Goal: Task Accomplishment & Management: Complete application form

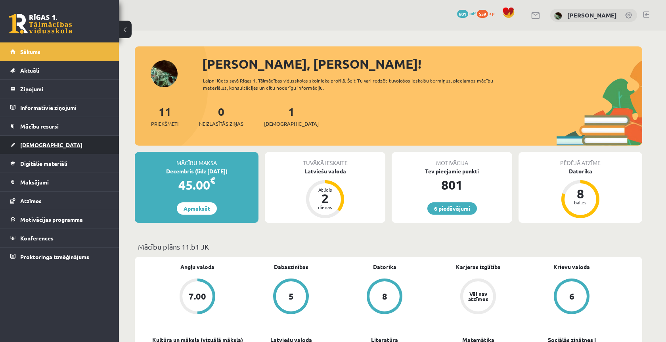
click at [72, 140] on link "[DEMOGRAPHIC_DATA]" at bounding box center [59, 145] width 99 height 18
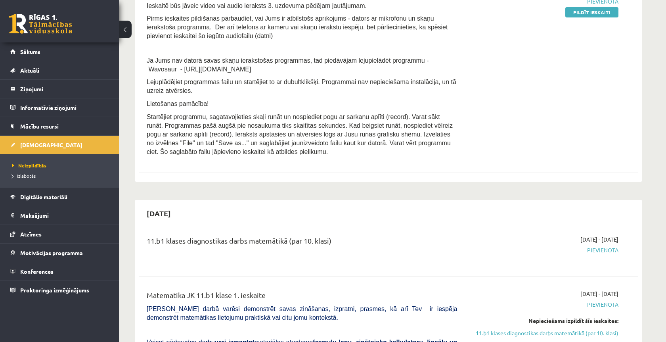
scroll to position [5, 0]
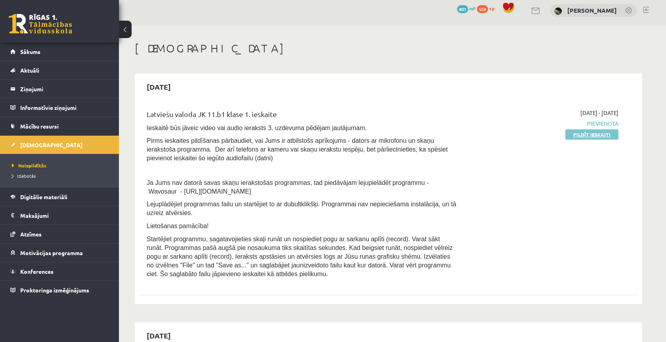
click at [585, 130] on link "Pildīt ieskaiti" at bounding box center [591, 134] width 53 height 10
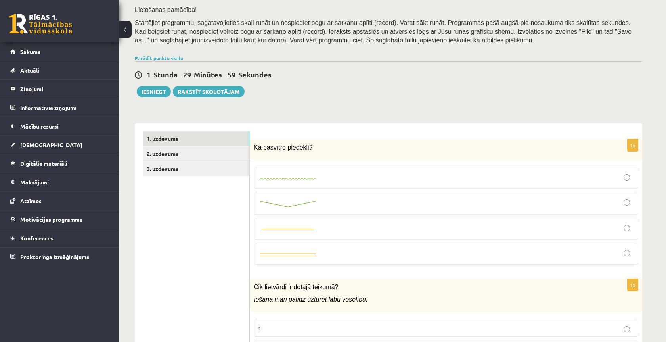
scroll to position [127, 0]
click at [309, 203] on img at bounding box center [287, 203] width 59 height 8
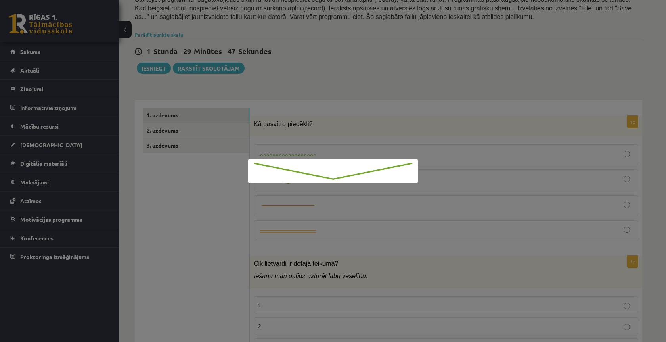
scroll to position [148, 0]
click at [364, 120] on div at bounding box center [333, 171] width 666 height 342
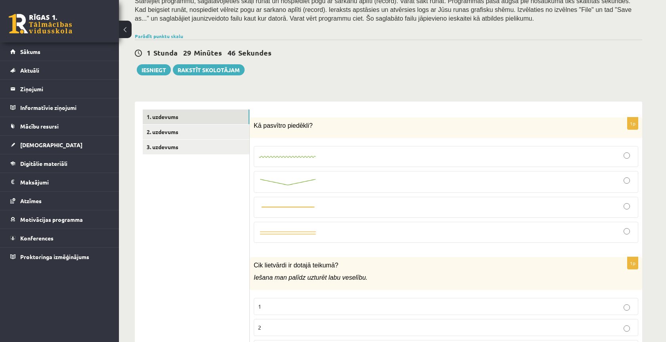
click at [420, 175] on div at bounding box center [446, 181] width 376 height 13
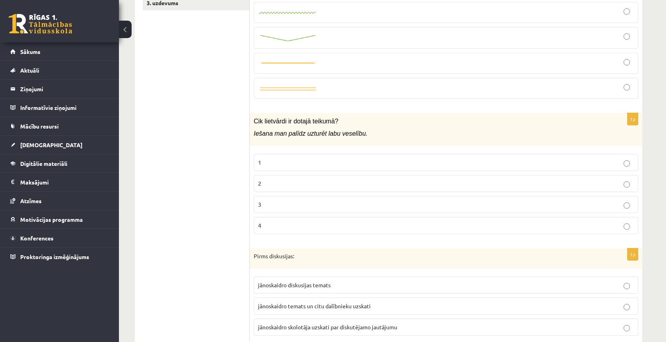
scroll to position [291, 0]
click at [275, 176] on label "2" at bounding box center [446, 184] width 385 height 17
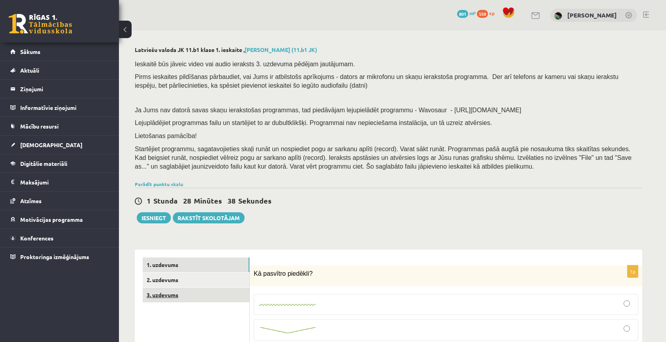
scroll to position [0, 0]
click at [186, 296] on link "3. uzdevums" at bounding box center [196, 294] width 107 height 15
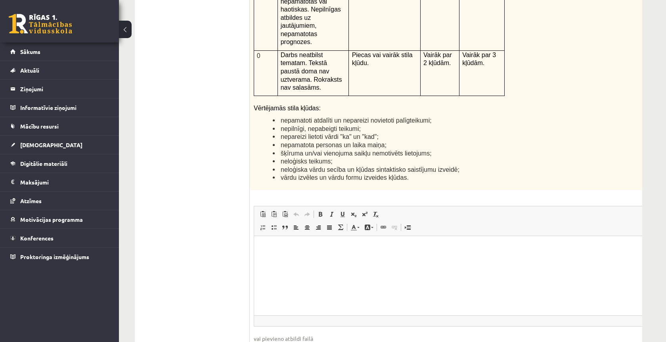
scroll to position [1896, 0]
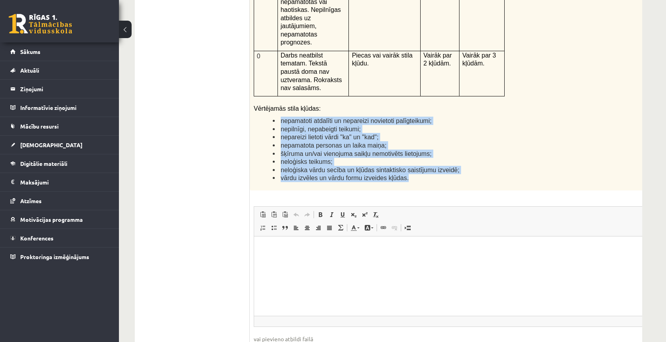
drag, startPoint x: 280, startPoint y: 84, endPoint x: 423, endPoint y: 147, distance: 156.3
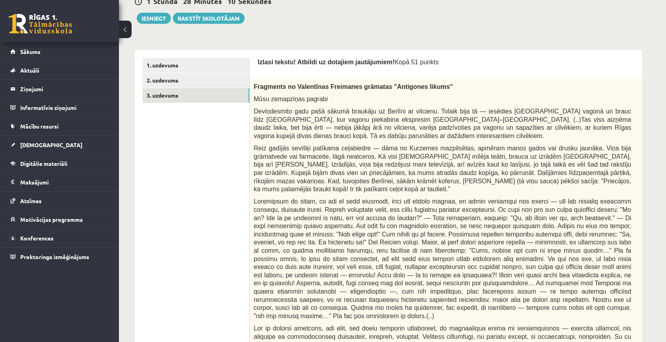
scroll to position [0, 0]
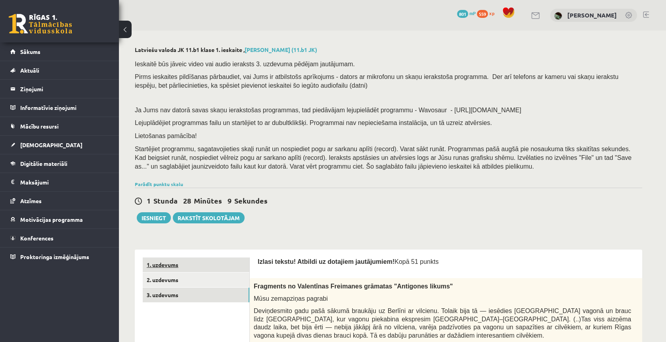
click at [188, 262] on link "1. uzdevums" at bounding box center [196, 264] width 107 height 15
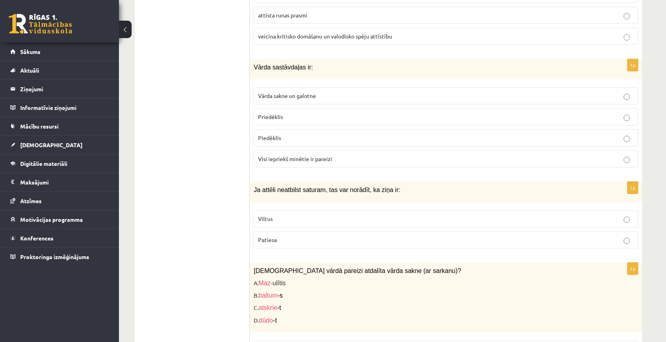
scroll to position [1438, 0]
click at [294, 155] on span "Visi iepriekš minētie ir pareizi" at bounding box center [295, 158] width 74 height 7
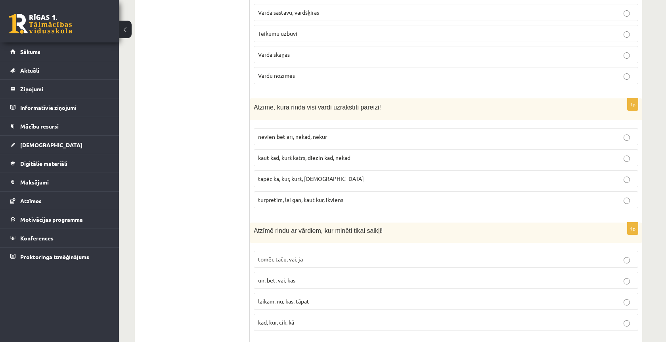
scroll to position [2214, 0]
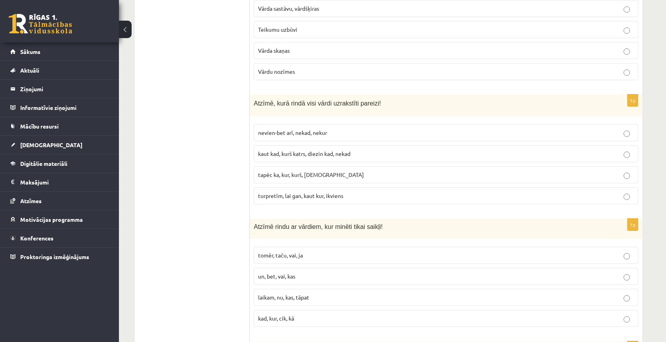
click at [279, 148] on label "kaut kad, kurš katrs, diezin kad, nekad" at bounding box center [446, 153] width 385 height 17
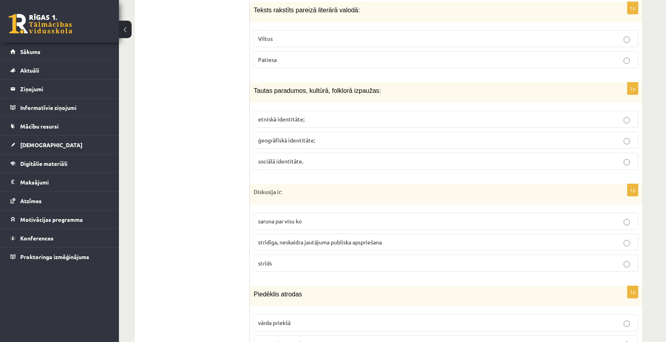
scroll to position [3551, 0]
click at [264, 239] on span "strīdīga, neskaidra jautājuma publiska apspriešana" at bounding box center [320, 242] width 124 height 7
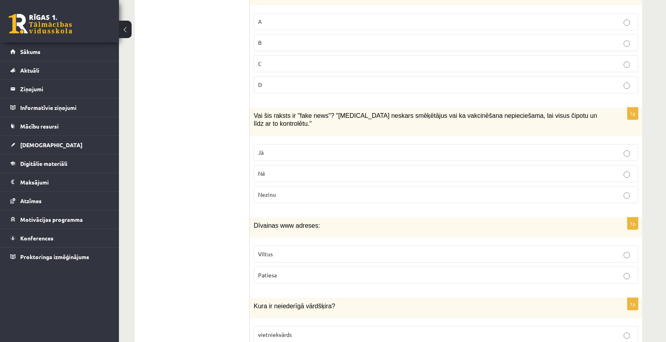
scroll to position [1771, 0]
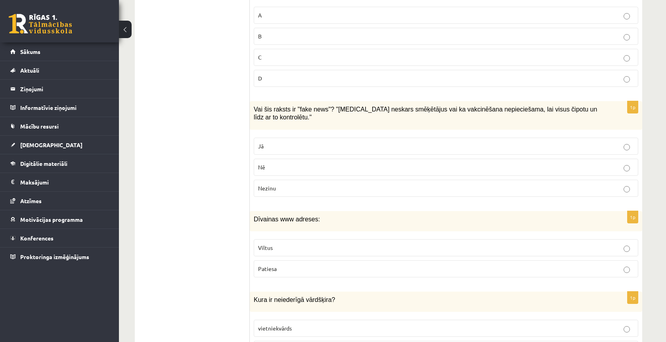
click at [291, 239] on label "Viltus" at bounding box center [446, 247] width 385 height 17
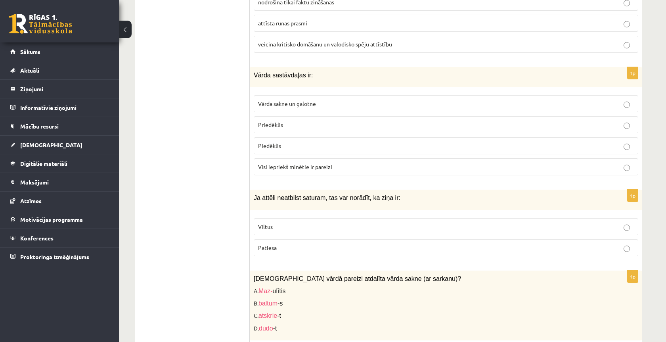
scroll to position [1428, 0]
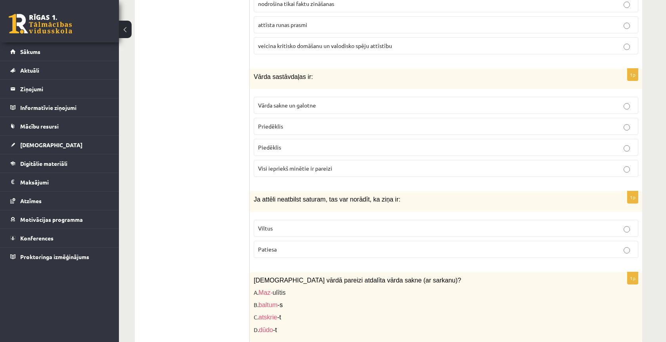
click at [353, 224] on p "Viltus" at bounding box center [446, 228] width 376 height 8
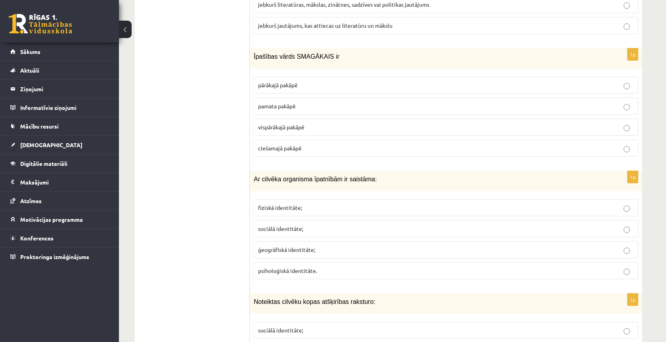
scroll to position [876, 0]
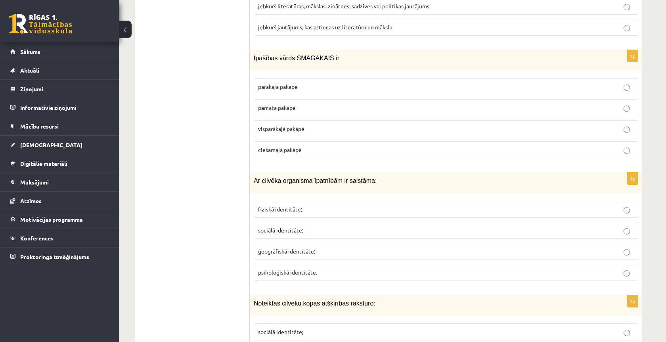
click at [368, 205] on p "fiziskā identitāte;" at bounding box center [446, 209] width 376 height 8
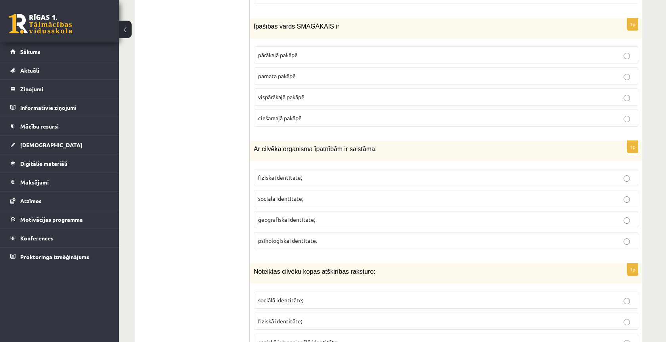
scroll to position [910, 0]
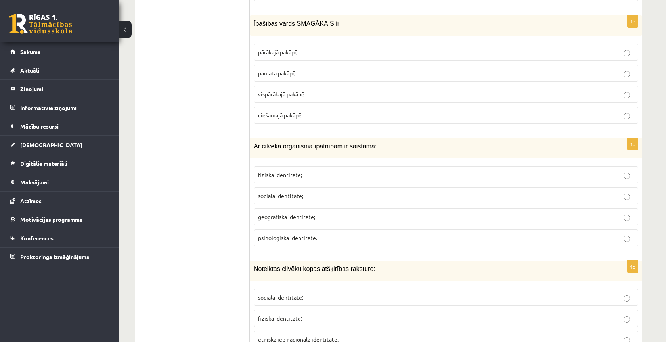
click at [303, 293] on p "sociālā identitāte;" at bounding box center [446, 297] width 376 height 8
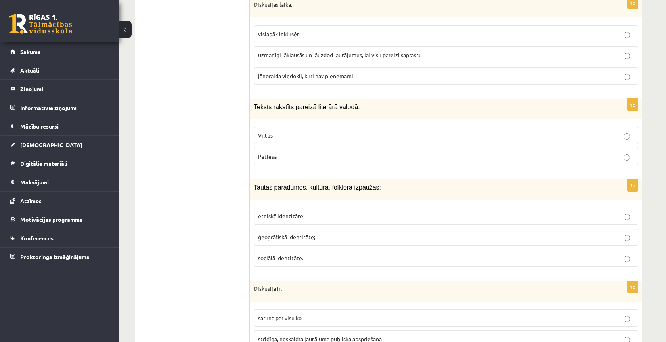
scroll to position [3460, 0]
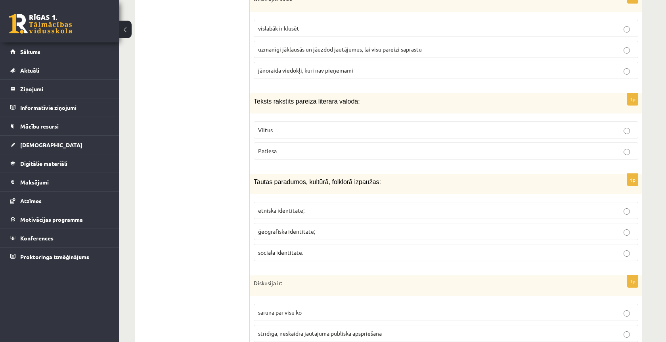
click at [282, 147] on p "Patiesa" at bounding box center [446, 151] width 376 height 8
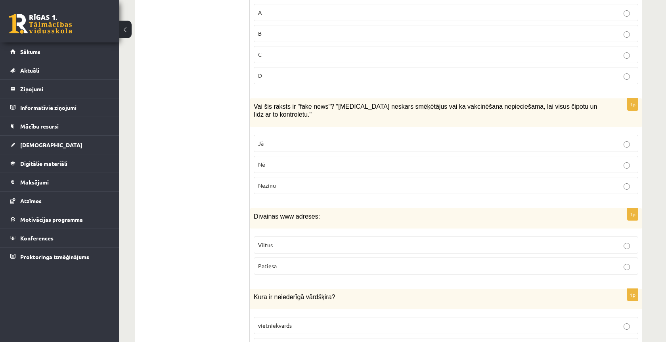
scroll to position [1778, 0]
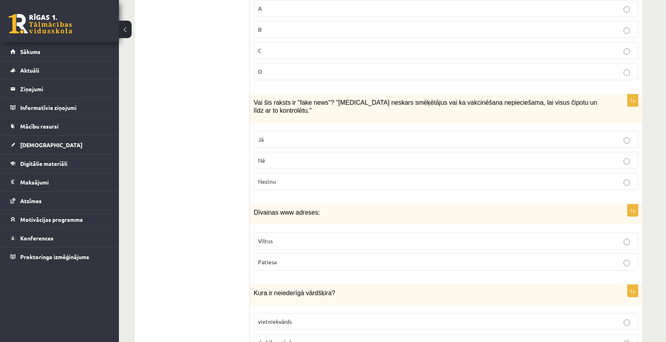
click at [276, 135] on p "Jā" at bounding box center [446, 139] width 376 height 8
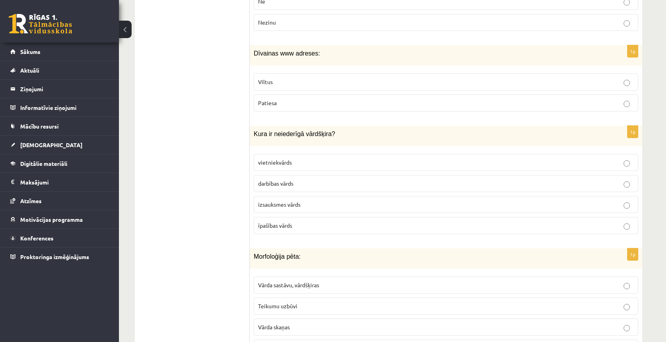
scroll to position [1945, 0]
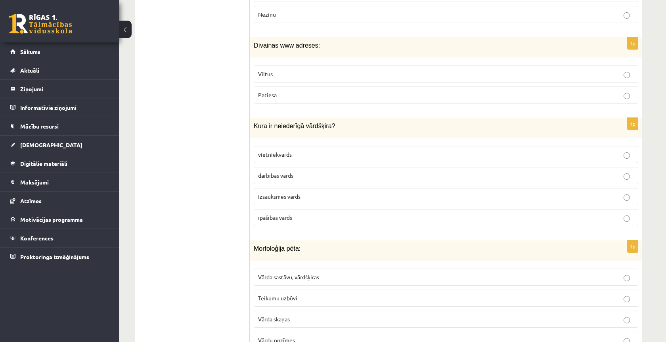
click at [314, 150] on p "vietniekvārds" at bounding box center [446, 154] width 376 height 8
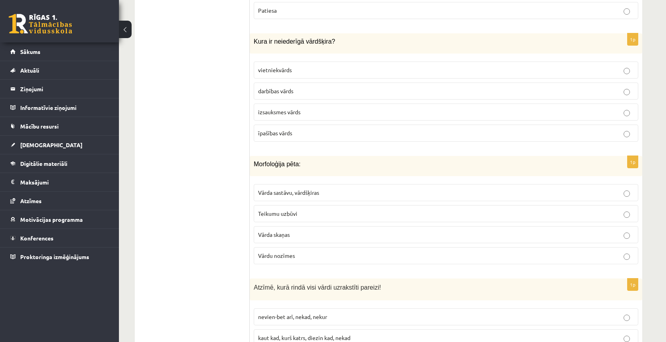
scroll to position [2045, 0]
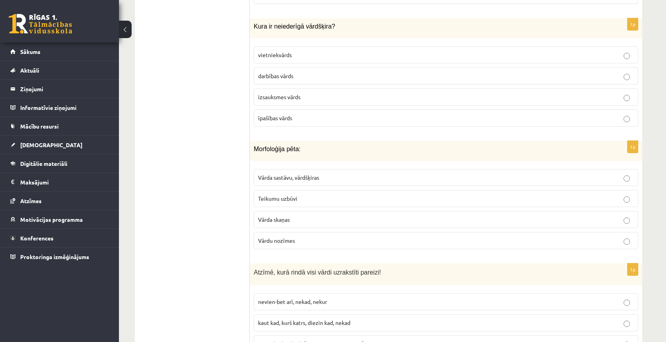
click at [306, 174] on span "Vārda sastāvu, vārdšķiras" at bounding box center [288, 177] width 61 height 7
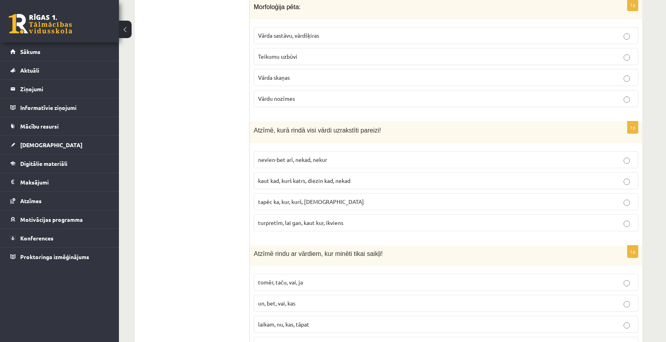
scroll to position [2187, 0]
click at [370, 218] on p "turpretīm, lai gan, kaut kur, ikviens" at bounding box center [446, 222] width 376 height 8
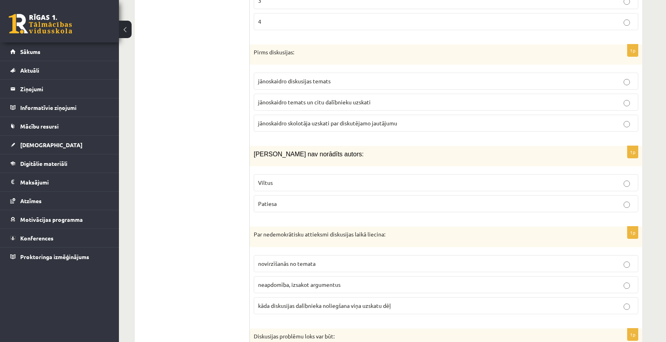
scroll to position [495, 0]
click at [321, 77] on p "jānoskaidro diskusijas temats" at bounding box center [446, 81] width 376 height 8
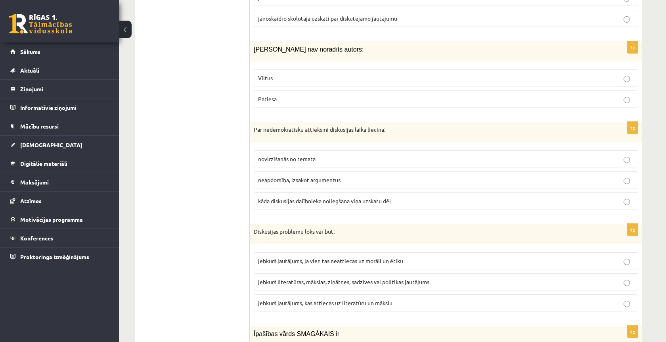
scroll to position [601, 0]
click at [326, 73] on p "Viltus" at bounding box center [446, 77] width 376 height 8
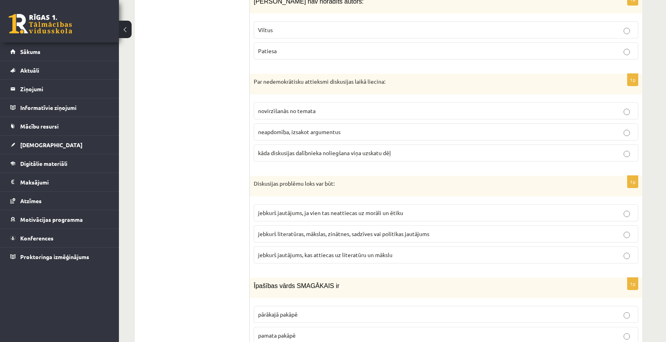
scroll to position [653, 0]
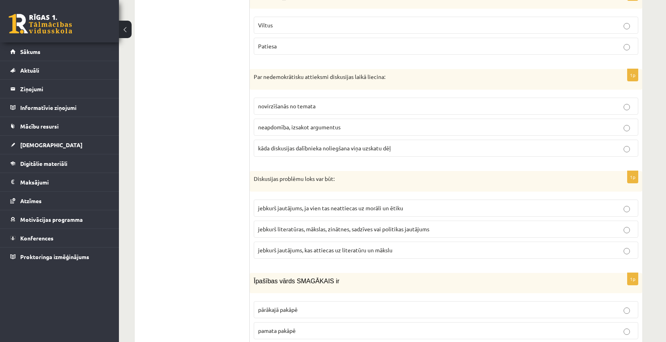
drag, startPoint x: 245, startPoint y: 76, endPoint x: 404, endPoint y: 75, distance: 159.0
click at [404, 75] on p "Par nedemokrātisku attieksmi diskusijas laikā liecina:" at bounding box center [426, 77] width 345 height 8
drag, startPoint x: 404, startPoint y: 75, endPoint x: 261, endPoint y: 75, distance: 142.8
click at [261, 75] on p "Par nedemokrātisku attieksmi diskusijas laikā liecina:" at bounding box center [426, 77] width 345 height 8
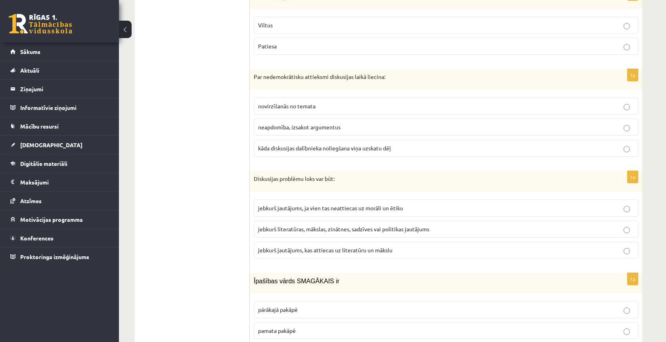
click at [261, 75] on p "Par nedemokrātisku attieksmi diskusijas laikā liecina:" at bounding box center [426, 77] width 345 height 8
click at [316, 148] on label "kāda diskusijas dalībnieka noliegšana viņa uzskatu dēļ" at bounding box center [446, 148] width 385 height 17
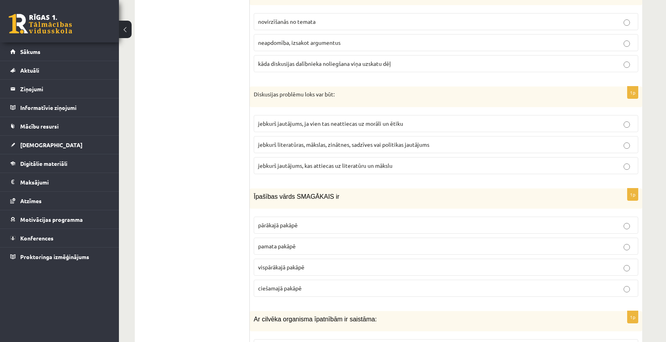
scroll to position [748, 0]
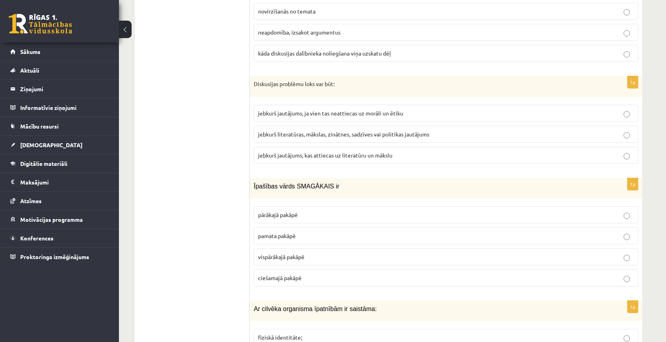
click at [443, 132] on p "jebkurš literatūras, mākslas, zinātnes, sadzīves vai politikas jautājums" at bounding box center [446, 134] width 376 height 8
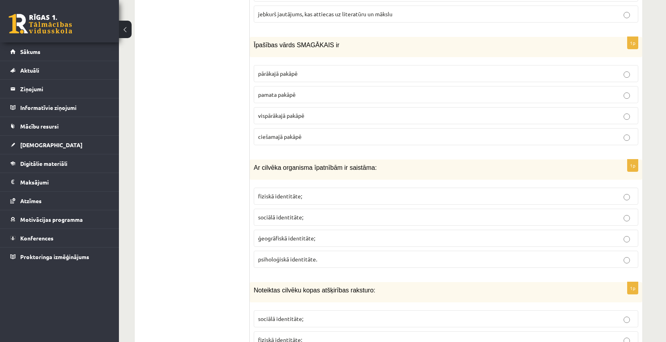
scroll to position [884, 0]
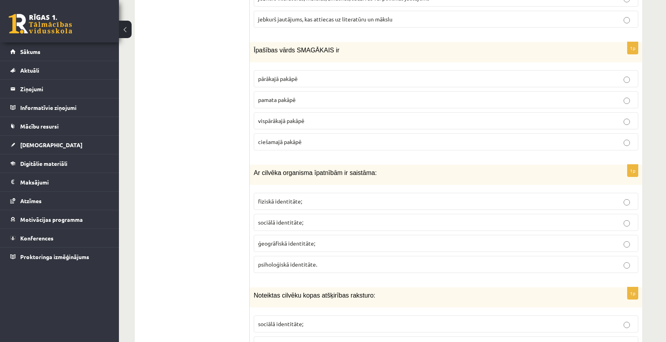
click at [310, 117] on p "vispārākajā pakāpē" at bounding box center [446, 121] width 376 height 8
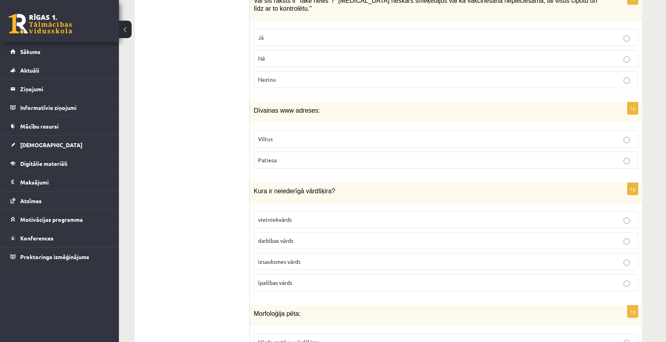
scroll to position [1899, 0]
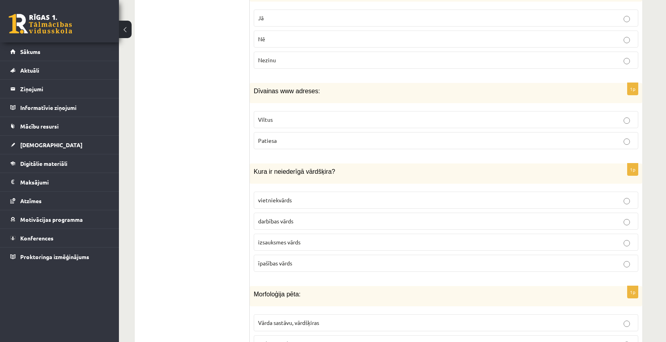
click at [309, 234] on label "izsauksmes vārds" at bounding box center [446, 242] width 385 height 17
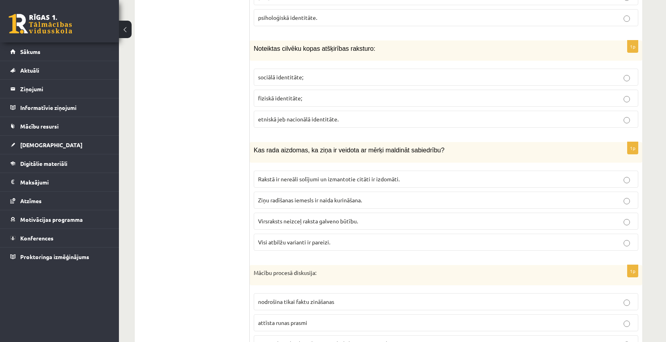
scroll to position [1133, 0]
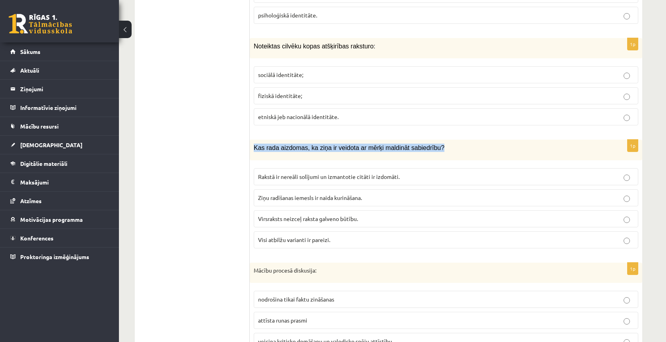
drag, startPoint x: 255, startPoint y: 142, endPoint x: 458, endPoint y: 141, distance: 203.0
click at [458, 144] on p "Kas rada aizdomas, ka ziņa ir veidota ar mērķi maldināt sabiedrību?" at bounding box center [426, 148] width 345 height 8
click at [355, 236] on p "Visi atbilžu varianti ir pareizi." at bounding box center [446, 240] width 376 height 8
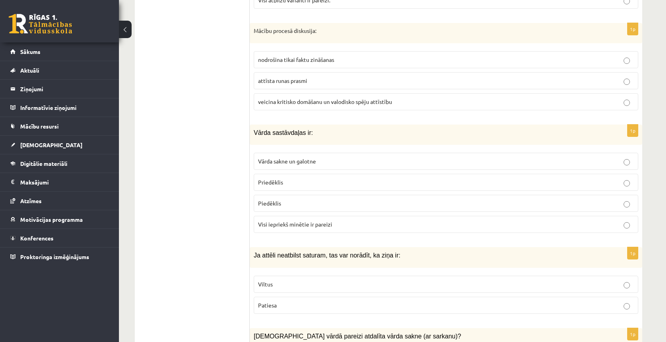
scroll to position [1372, 0]
click at [337, 79] on label "attīsta runas prasmi" at bounding box center [446, 81] width 385 height 17
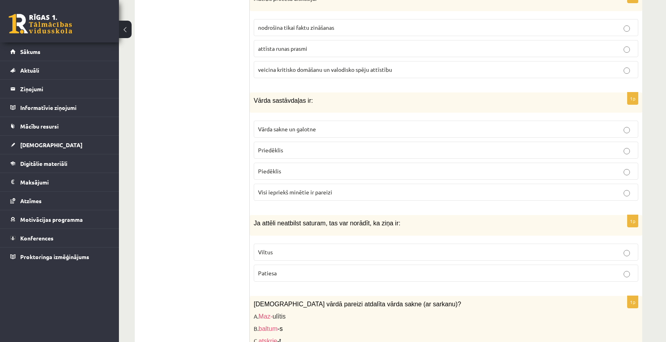
scroll to position [1397, 0]
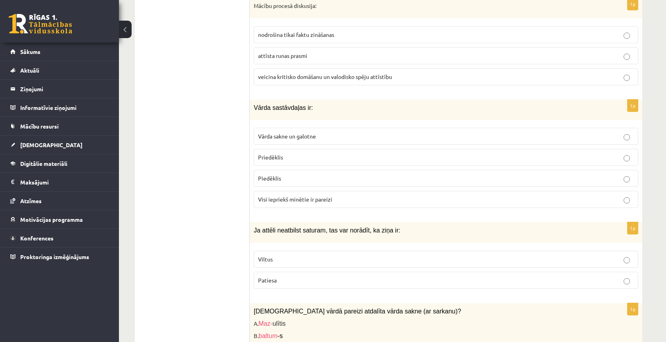
click at [337, 73] on span "veicina kritisko domāšanu un valodisko spēju attīstību" at bounding box center [325, 76] width 134 height 7
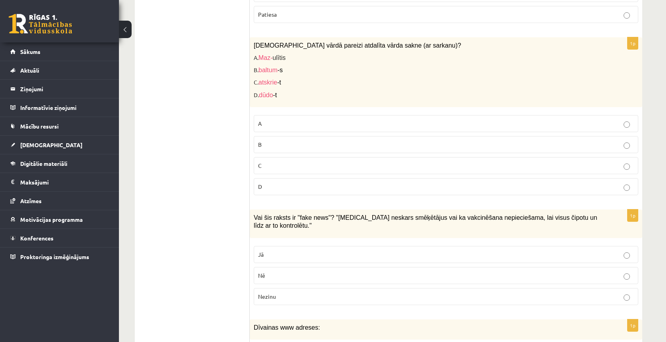
scroll to position [1656, 0]
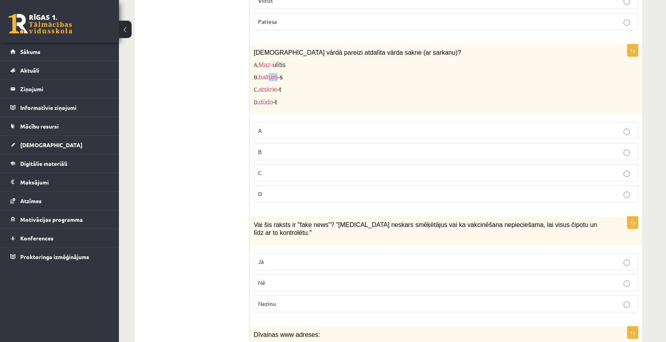
drag, startPoint x: 270, startPoint y: 70, endPoint x: 277, endPoint y: 69, distance: 6.4
click at [277, 74] on span "baltum" at bounding box center [268, 77] width 19 height 7
click at [286, 85] on p "C. atskrie -t" at bounding box center [426, 89] width 345 height 8
click at [273, 148] on p "B" at bounding box center [446, 152] width 376 height 8
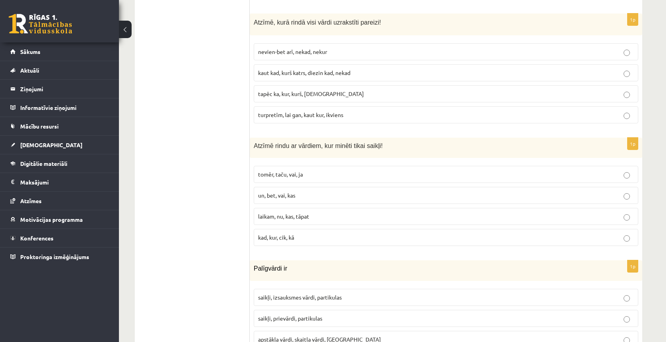
scroll to position [2294, 0]
drag, startPoint x: 259, startPoint y: 137, endPoint x: 403, endPoint y: 136, distance: 143.9
click at [403, 142] on p "Atzīmē rindu ar vārdiem, kur minēti tikai saikļi!" at bounding box center [426, 146] width 345 height 8
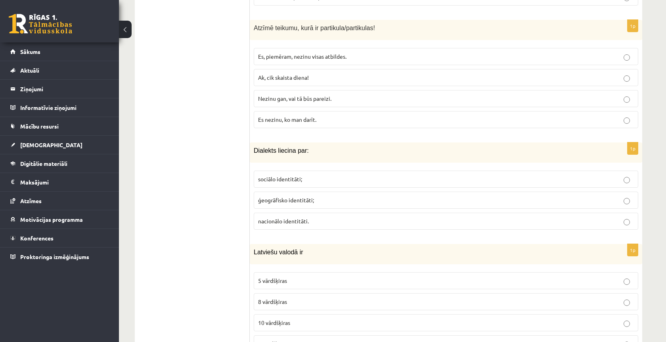
scroll to position [2670, 0]
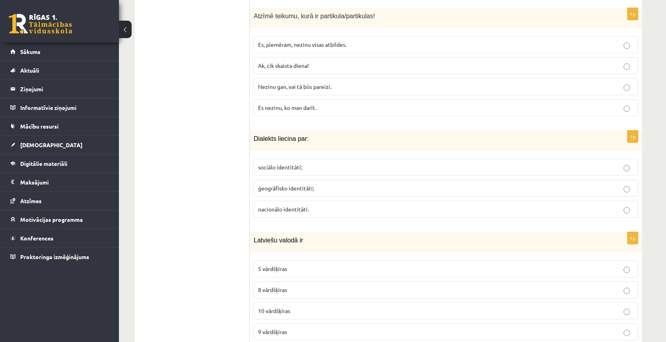
click at [299, 184] on p "ģeogrāfisko identitāti;" at bounding box center [446, 188] width 376 height 8
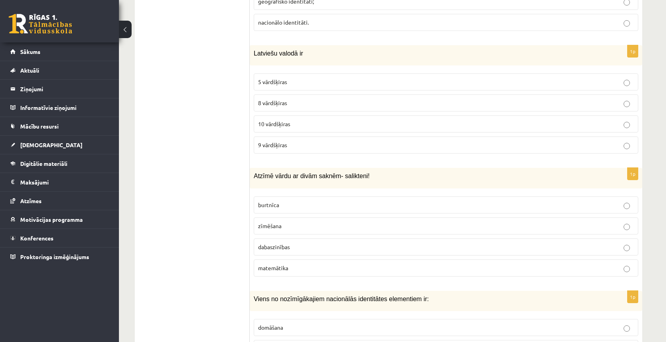
scroll to position [2859, 0]
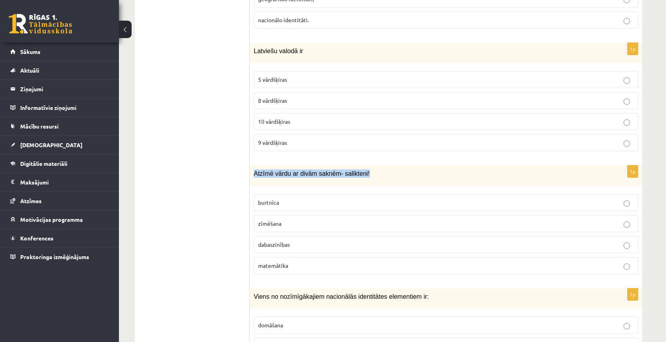
drag, startPoint x: 386, startPoint y: 162, endPoint x: 250, endPoint y: 164, distance: 135.6
click at [250, 165] on div "Atzīmē vārdu ar divām saknēm- salikteni!" at bounding box center [446, 175] width 393 height 20
click at [295, 240] on p "dabaszinības" at bounding box center [446, 244] width 376 height 8
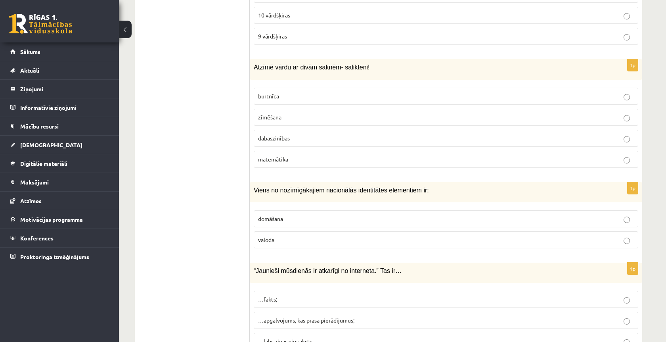
scroll to position [2965, 0]
drag, startPoint x: 251, startPoint y: 184, endPoint x: 268, endPoint y: 180, distance: 18.1
click at [268, 182] on div "Viens no nozīmīgākajiem nacionālās identitātes elementiem ir:" at bounding box center [446, 192] width 393 height 20
click at [268, 187] on span "Viens no nozīmīgākajiem nacionālās identitātes elementiem ir:" at bounding box center [341, 190] width 175 height 7
click at [264, 236] on p "valoda" at bounding box center [446, 240] width 376 height 8
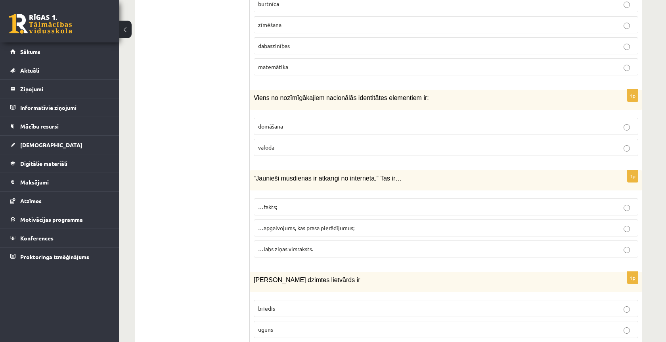
scroll to position [3061, 0]
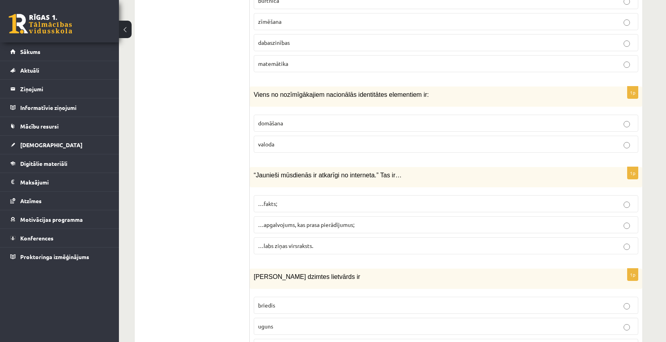
click at [364, 220] on p "…apgalvojums, kas prasa pierādījumus;" at bounding box center [446, 224] width 376 height 8
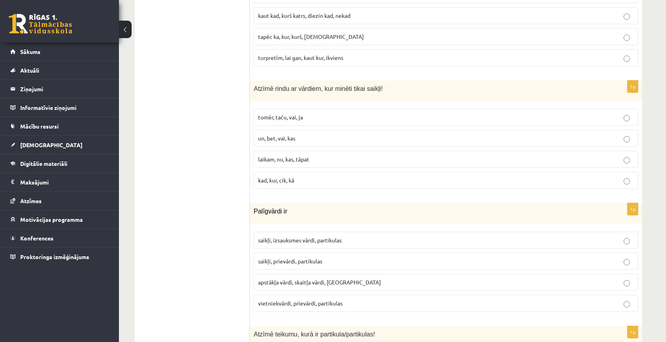
scroll to position [2350, 0]
click at [307, 114] on p "tomēr, taču, vai, ja" at bounding box center [446, 118] width 376 height 8
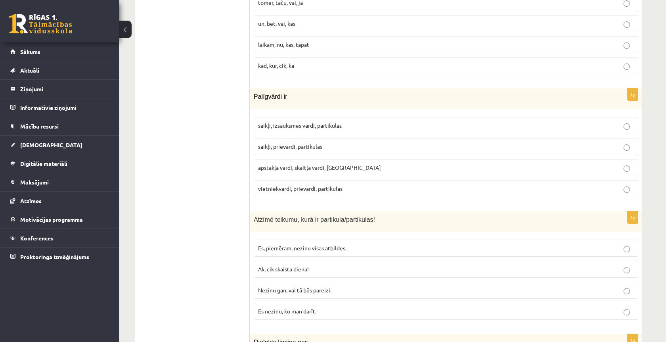
scroll to position [2467, 0]
click at [320, 142] on span "saikļi, prievārdi, partikulas" at bounding box center [290, 145] width 64 height 7
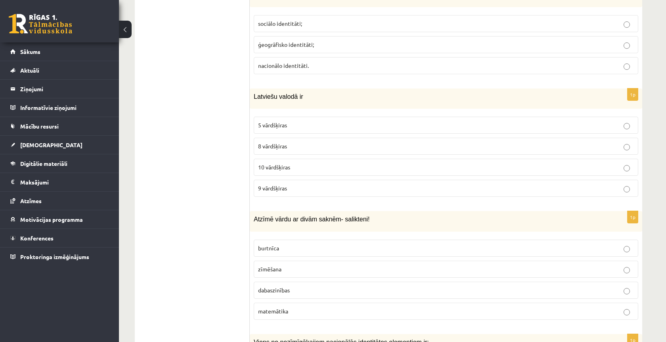
scroll to position [2817, 0]
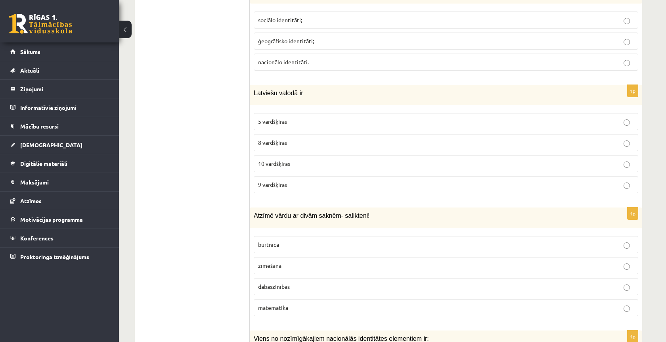
click at [314, 159] on p "10 vārdšķiras" at bounding box center [446, 163] width 376 height 8
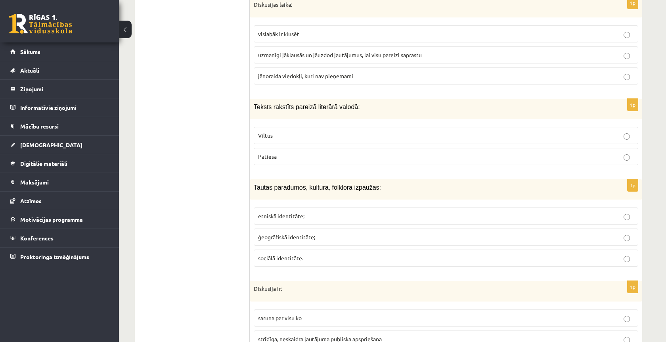
scroll to position [3455, 0]
drag, startPoint x: 383, startPoint y: 177, endPoint x: 314, endPoint y: 178, distance: 68.2
click at [314, 183] on p "Tautas paradumos, kultūrā, folklorā izpaužas:" at bounding box center [426, 187] width 345 height 8
click at [305, 212] on p "etniskā identitāte;" at bounding box center [446, 216] width 376 height 8
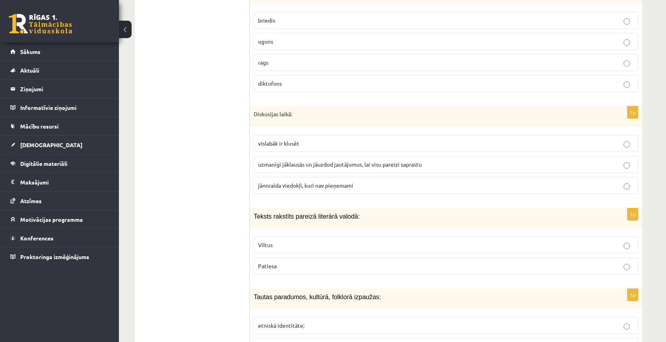
scroll to position [3344, 0]
click at [316, 38] on p "uguns" at bounding box center [446, 42] width 376 height 8
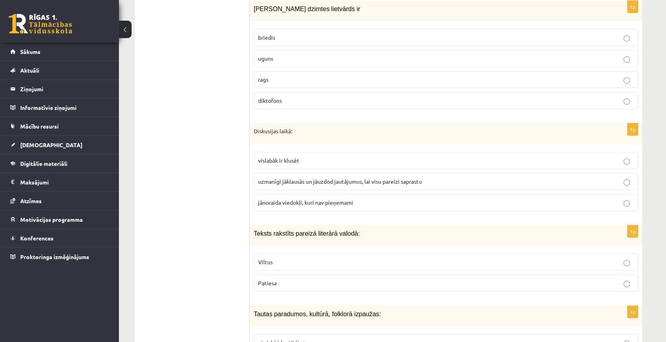
scroll to position [3325, 0]
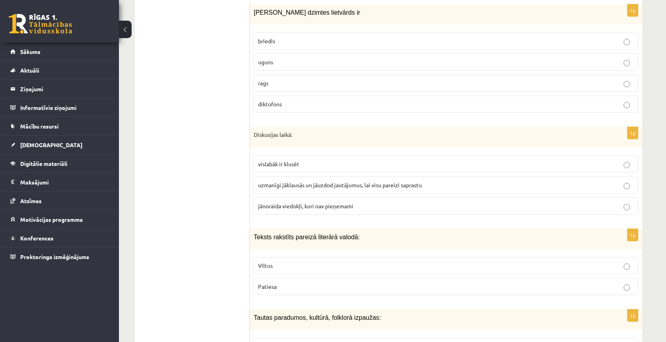
click at [344, 180] on label "uzmanīgi jāklausās un jāuzdod jautājumus, lai visu pareizi saprastu" at bounding box center [446, 184] width 385 height 17
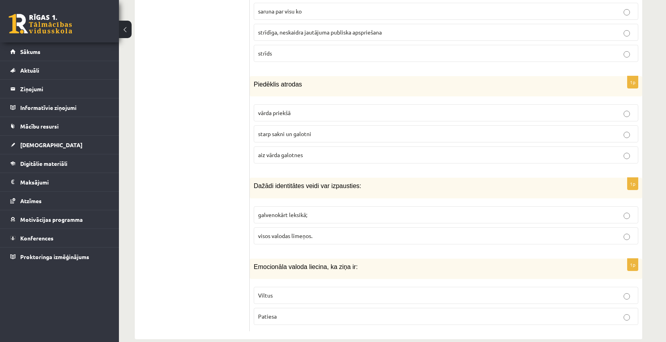
scroll to position [3761, 0]
click at [303, 109] on p "vārda priekšā" at bounding box center [446, 113] width 376 height 8
drag, startPoint x: 374, startPoint y: 172, endPoint x: 255, endPoint y: 173, distance: 118.6
click at [255, 182] on p "Dažādi identitātes veidi var izpausties:" at bounding box center [426, 186] width 345 height 8
click at [255, 183] on span "Dažādi identitātes veidi var izpausties:" at bounding box center [307, 186] width 107 height 7
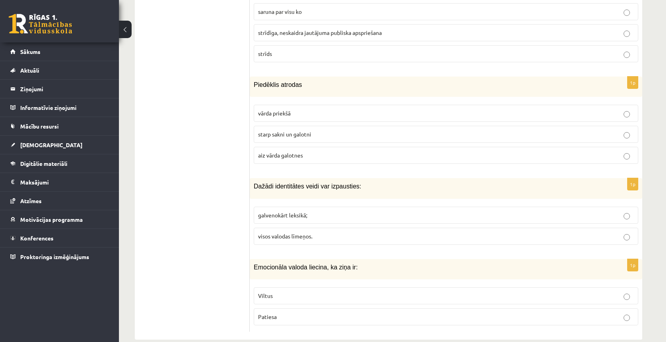
click at [356, 308] on label "Patiesa" at bounding box center [446, 316] width 385 height 17
click at [343, 232] on p "visos valodas līmeņos." at bounding box center [446, 236] width 376 height 8
click at [333, 291] on p "Viltus" at bounding box center [446, 295] width 376 height 8
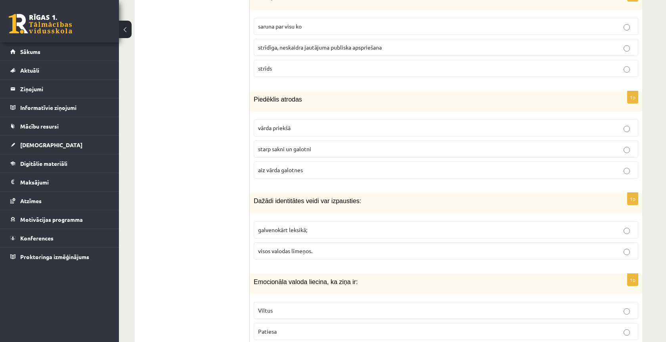
scroll to position [3746, 0]
click at [322, 323] on label "Patiesa" at bounding box center [446, 331] width 385 height 17
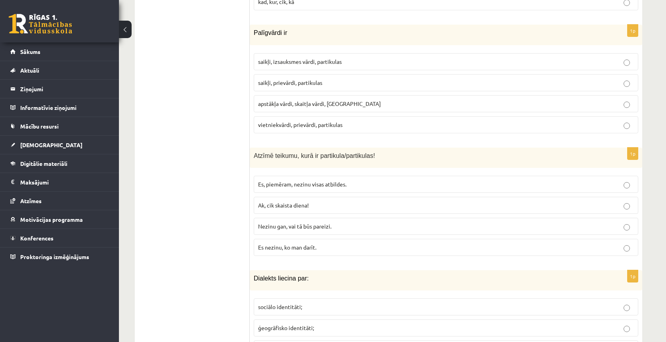
scroll to position [2531, 0]
drag, startPoint x: 254, startPoint y: 146, endPoint x: 401, endPoint y: 145, distance: 147.1
click at [401, 150] on p "Atzīmē teikumu, kurā ir partikula/partikulas!" at bounding box center [426, 154] width 345 height 8
click at [360, 200] on p "Ak, cik skaista diena!" at bounding box center [446, 204] width 376 height 8
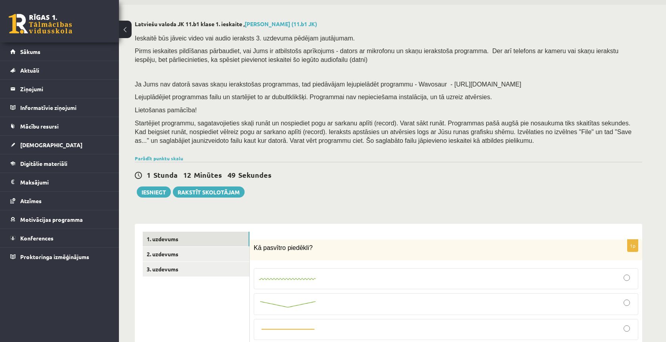
scroll to position [21, 0]
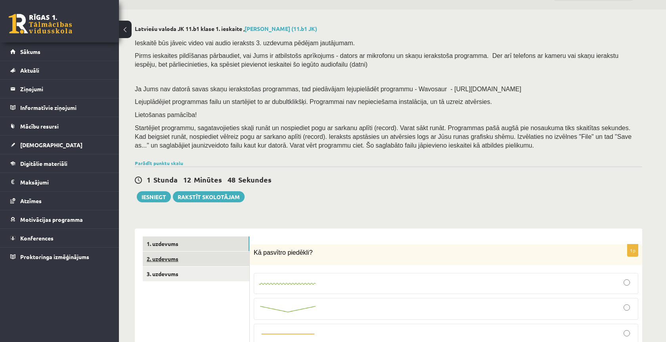
click at [211, 256] on link "2. uzdevums" at bounding box center [196, 258] width 107 height 15
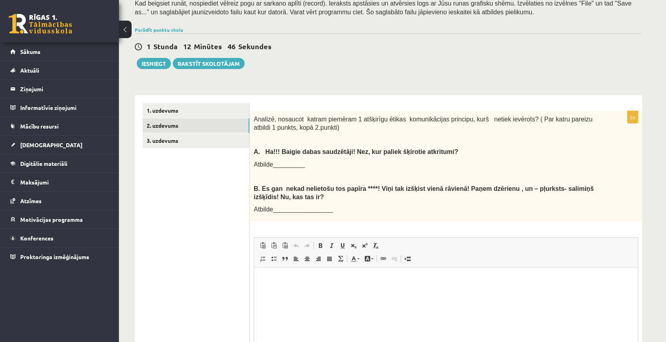
scroll to position [154, 0]
click at [309, 292] on html at bounding box center [446, 280] width 384 height 24
click at [327, 281] on p "**********" at bounding box center [446, 280] width 368 height 8
click at [381, 278] on p "**********" at bounding box center [446, 280] width 368 height 8
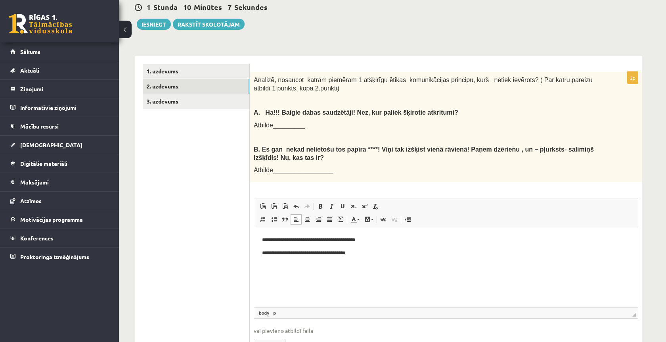
scroll to position [188, 0]
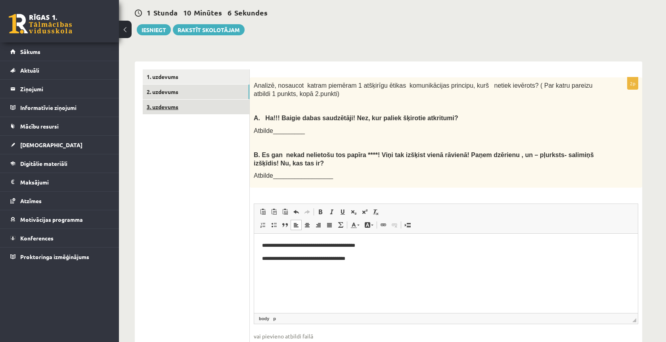
click at [188, 103] on link "3. uzdevums" at bounding box center [196, 107] width 107 height 15
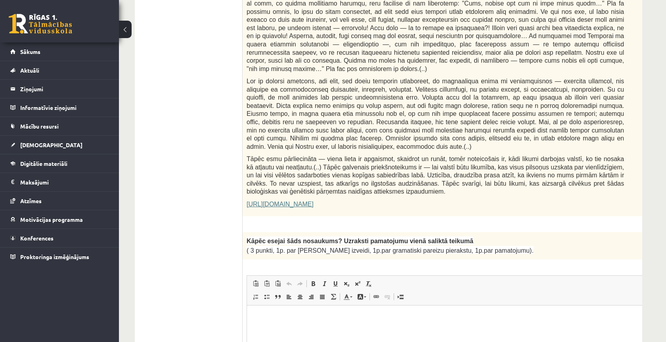
scroll to position [467, 0]
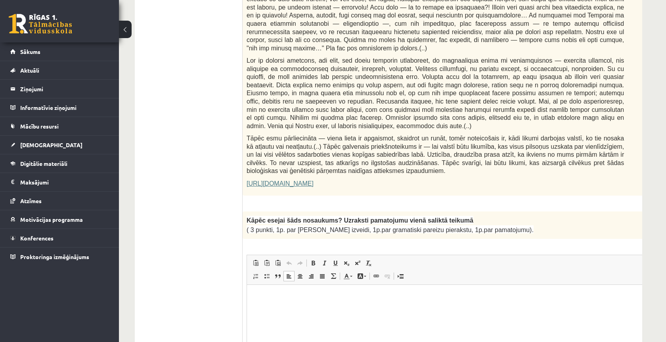
click at [367, 297] on p "Rich Text Editor, wiswyg-editor-user-answer-47434029556820" at bounding box center [455, 296] width 401 height 8
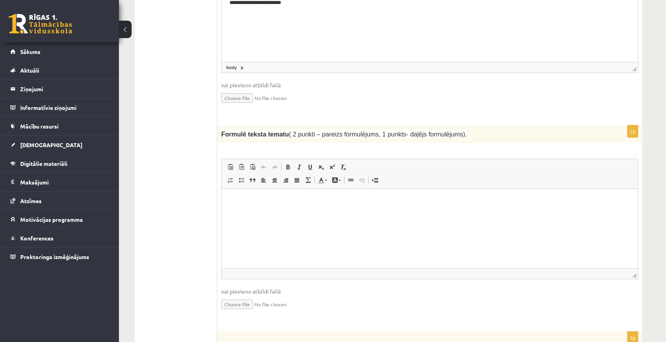
scroll to position [772, 0]
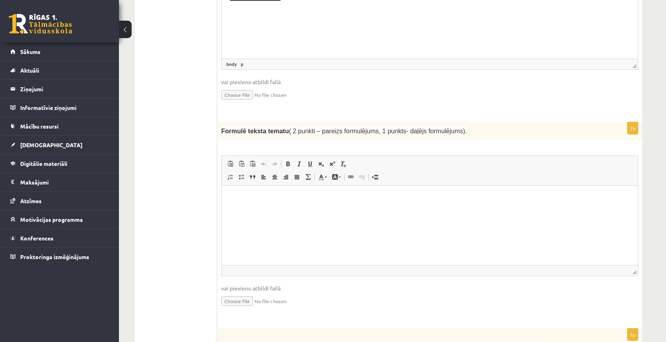
click at [274, 210] on html at bounding box center [430, 198] width 416 height 24
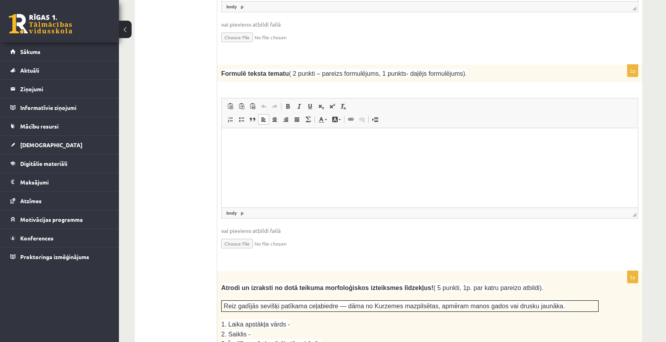
scroll to position [829, 0]
click at [274, 238] on fieldset "Rich Text Editor, wiswyg-editor-user-answer-47433984325680 Editor toolbars Past…" at bounding box center [429, 179] width 417 height 161
click at [262, 153] on html "****" at bounding box center [430, 141] width 416 height 24
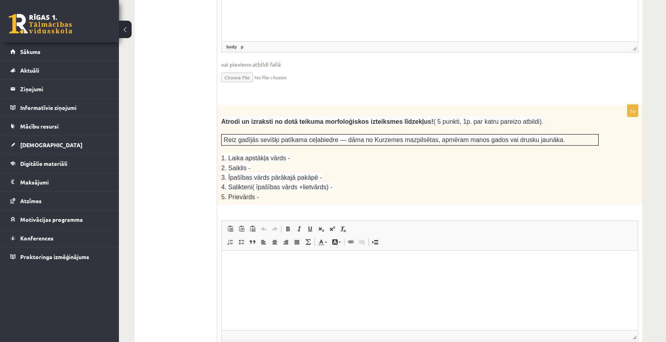
scroll to position [998, 0]
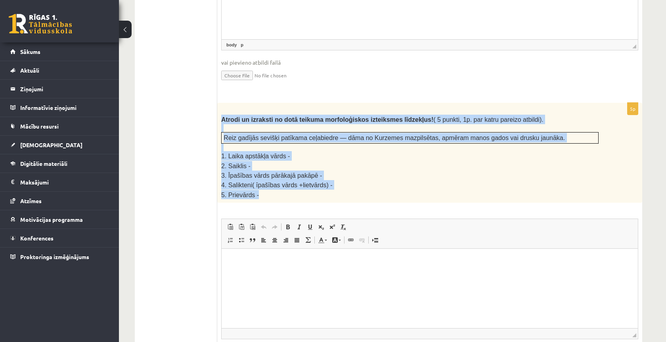
drag, startPoint x: 217, startPoint y: 99, endPoint x: 303, endPoint y: 174, distance: 113.8
click at [303, 174] on div "Atrodi un izraksti no dotā teikuma morfoloģiskos izteiksmes līdzekļus! ( 5 punk…" at bounding box center [429, 153] width 425 height 100
click at [303, 190] on p "5. Prievārds -" at bounding box center [410, 194] width 378 height 9
drag, startPoint x: 303, startPoint y: 174, endPoint x: 229, endPoint y: 100, distance: 104.3
click at [229, 103] on div "Atrodi un izraksti no dotā teikuma morfoloģiskos izteiksmes līdzekļus! ( 5 punk…" at bounding box center [429, 153] width 425 height 100
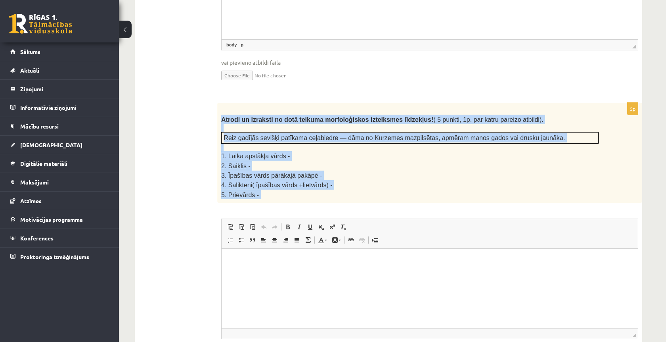
click at [229, 116] on span "Atrodi un izraksti no dotā teikuma morfoloģiskos izteiksmes līdzekļus!" at bounding box center [327, 119] width 212 height 7
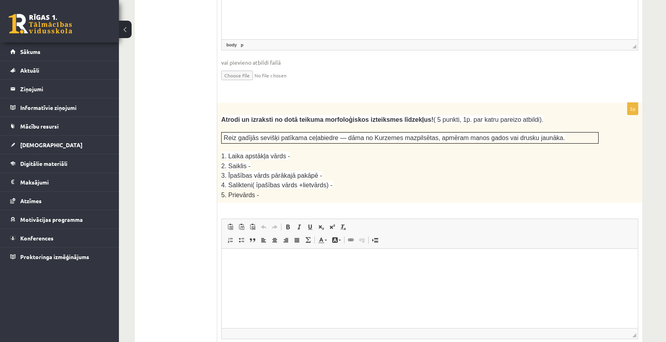
click at [240, 262] on p "Rich Text Editor, wiswyg-editor-user-answer-47433895275440" at bounding box center [430, 261] width 401 height 8
drag, startPoint x: 220, startPoint y: 138, endPoint x: 289, endPoint y: 138, distance: 68.2
click at [289, 138] on div "Atrodi un izraksti no dotā teikuma morfoloģiskos izteiksmes līdzekļus! ( 5 punk…" at bounding box center [429, 153] width 425 height 100
click at [290, 151] on p "1. Laika apstākļa vārds -" at bounding box center [410, 156] width 378 height 10
drag, startPoint x: 290, startPoint y: 138, endPoint x: 219, endPoint y: 136, distance: 70.6
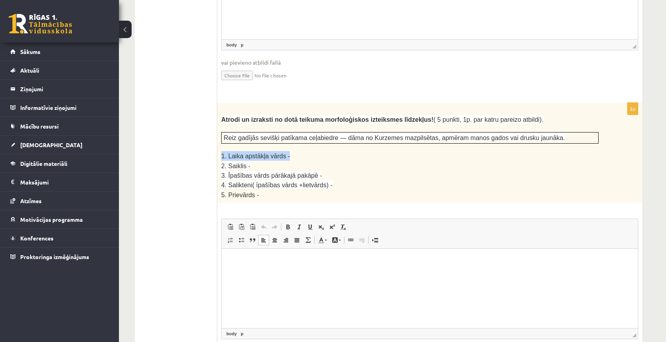
click at [219, 136] on div "Atrodi un izraksti no dotā teikuma morfoloģiskos izteiksmes līdzekļus! ( 5 punk…" at bounding box center [429, 153] width 425 height 100
copy span "1. Laika apstākļa vārds -"
click at [256, 267] on html at bounding box center [430, 261] width 416 height 24
drag, startPoint x: 251, startPoint y: 146, endPoint x: 220, endPoint y: 146, distance: 31.3
click at [220, 146] on div "Atrodi un izraksti no dotā teikuma morfoloģiskos izteiksmes līdzekļus! ( 5 punk…" at bounding box center [429, 153] width 425 height 100
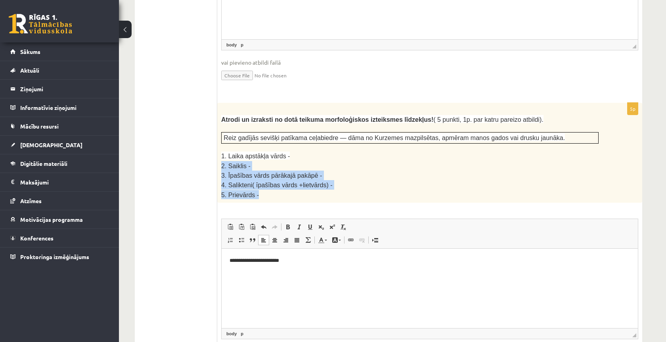
drag, startPoint x: 260, startPoint y: 174, endPoint x: 220, endPoint y: 150, distance: 46.4
click at [220, 150] on div "Atrodi un izraksti no dotā teikuma morfoloģiskos izteiksmes līdzekļus! ( 5 punk…" at bounding box center [429, 153] width 425 height 100
copy div "2. Saiklis - 3. Īpašības vārds pārākajā pakāpē - 4. Salikteni( īpašības vārds +…"
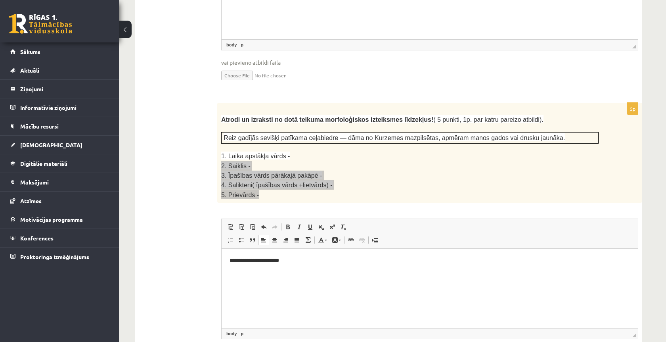
click at [241, 269] on body "**********" at bounding box center [430, 267] width 401 height 21
click at [230, 266] on body "**********" at bounding box center [430, 267] width 401 height 21
click at [289, 263] on p "**********" at bounding box center [430, 261] width 401 height 8
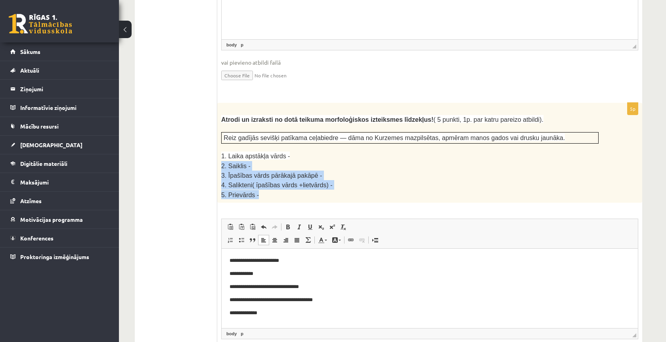
click at [313, 190] on p "5. Prievārds -" at bounding box center [410, 194] width 378 height 9
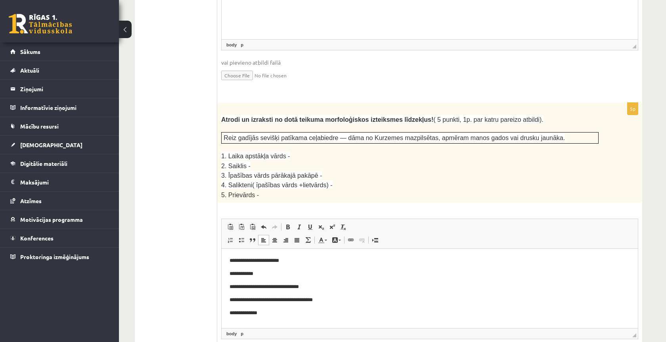
click at [292, 265] on body "**********" at bounding box center [430, 287] width 401 height 60
click at [298, 260] on p "**********" at bounding box center [430, 261] width 401 height 8
click at [261, 272] on p "**********" at bounding box center [430, 274] width 401 height 8
drag, startPoint x: 520, startPoint y: 121, endPoint x: 511, endPoint y: 121, distance: 8.7
click at [511, 134] on span "Reiz gadījās sevišķi patīkama ceļabiedre — dāma no Kurzemes mazpilsētas, apmēra…" at bounding box center [394, 137] width 341 height 7
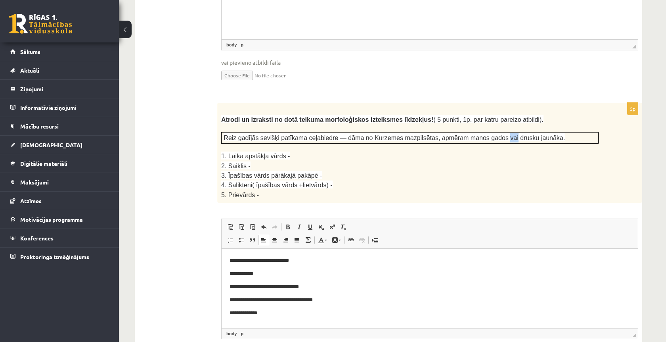
click at [515, 134] on span "Reiz gadījās sevišķi patīkama ceļabiedre — dāma no Kurzemes mazpilsētas, apmēra…" at bounding box center [394, 137] width 341 height 7
click at [310, 277] on p "**********" at bounding box center [430, 274] width 401 height 8
click at [351, 293] on body "**********" at bounding box center [430, 287] width 401 height 60
click at [349, 286] on p "**********" at bounding box center [430, 287] width 401 height 8
click at [337, 300] on p "**********" at bounding box center [430, 300] width 401 height 8
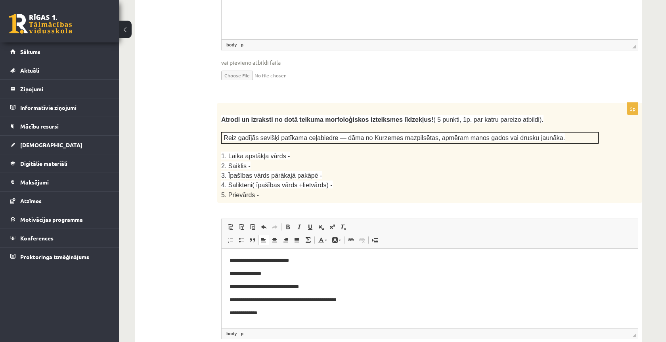
click at [292, 317] on html "**********" at bounding box center [430, 287] width 416 height 76
click at [327, 287] on p "**********" at bounding box center [430, 287] width 401 height 8
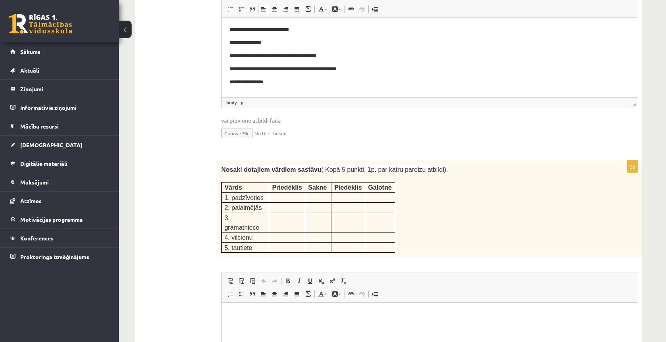
scroll to position [1257, 0]
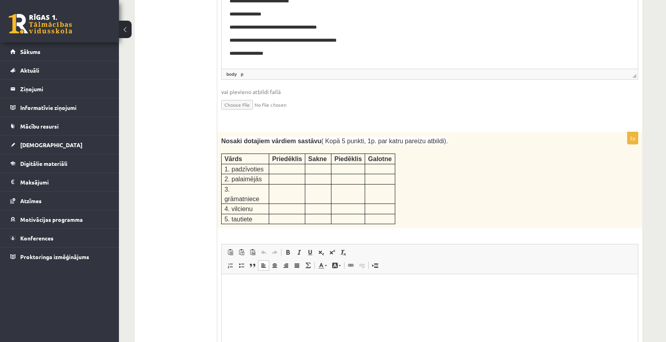
click at [283, 296] on html at bounding box center [430, 286] width 416 height 24
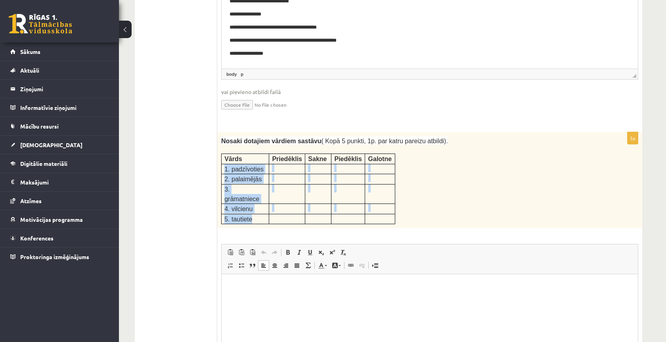
drag, startPoint x: 222, startPoint y: 146, endPoint x: 251, endPoint y: 195, distance: 57.4
click at [251, 195] on tbody "Vārds Priedēklis Sakne Piedēklis Galotne 1. padzīvoties 2. palaimējās 3. grāmat…" at bounding box center [309, 189] width 174 height 70
copy tbody "1. padzīvoties 2. palaimējās 3. grāmatniece 4. vilcienu 5. tautiete"
click at [250, 296] on html at bounding box center [430, 286] width 416 height 24
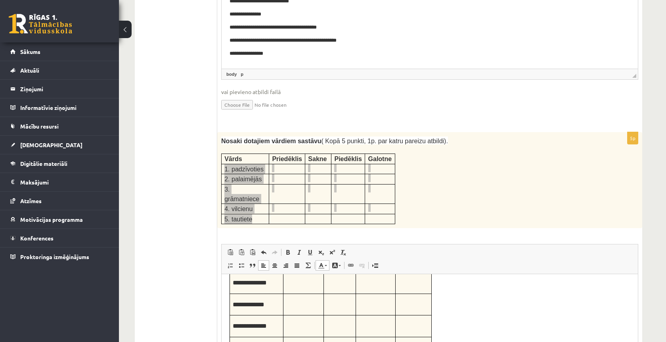
scroll to position [0, 0]
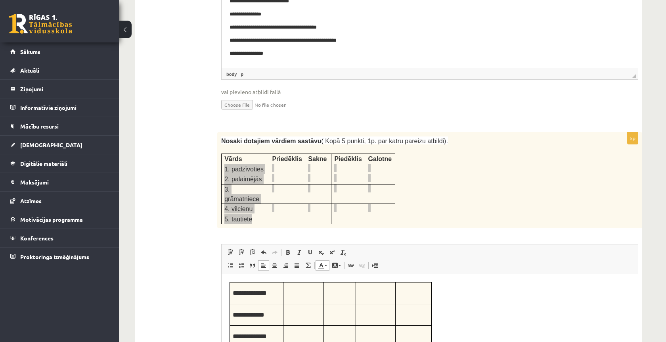
drag, startPoint x: 445, startPoint y: 335, endPoint x: 258, endPoint y: 257, distance: 201.9
click at [258, 274] on html "**********" at bounding box center [430, 336] width 416 height 125
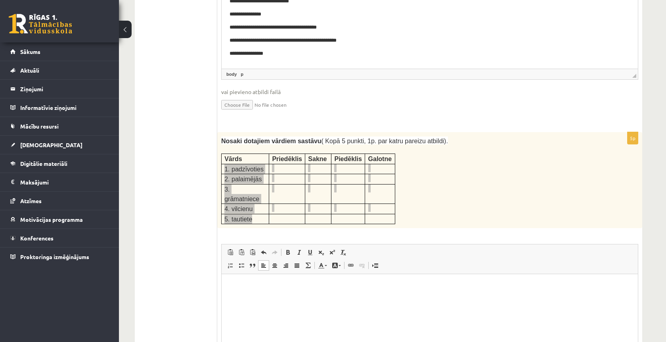
click at [302, 298] on html at bounding box center [430, 286] width 416 height 24
click at [315, 315] on p "**********" at bounding box center [430, 312] width 401 height 8
click at [300, 322] on p "**" at bounding box center [430, 325] width 401 height 8
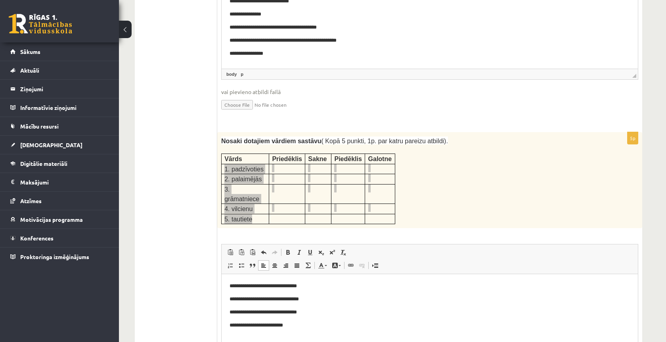
click at [275, 326] on p "**********" at bounding box center [430, 325] width 401 height 8
click at [287, 328] on p "**********" at bounding box center [430, 325] width 401 height 8
click at [269, 326] on p "**********" at bounding box center [430, 325] width 401 height 8
click at [316, 327] on p "**********" at bounding box center [430, 325] width 401 height 8
click at [255, 340] on p "**********" at bounding box center [430, 338] width 401 height 8
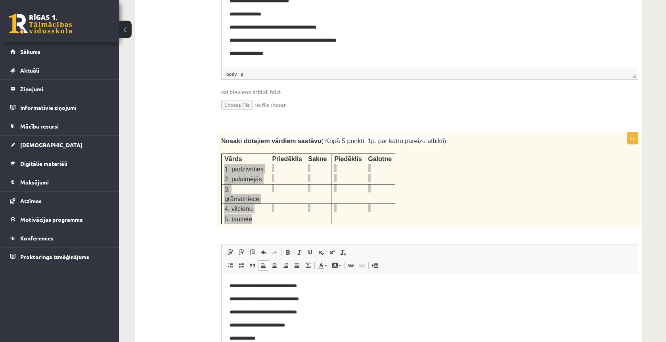
click at [261, 341] on p "**********" at bounding box center [430, 338] width 401 height 8
click at [321, 315] on p "**********" at bounding box center [430, 312] width 401 height 8
drag, startPoint x: 345, startPoint y: 313, endPoint x: 308, endPoint y: 312, distance: 36.9
click at [308, 312] on p "**********" at bounding box center [430, 312] width 401 height 8
copy p "**********"
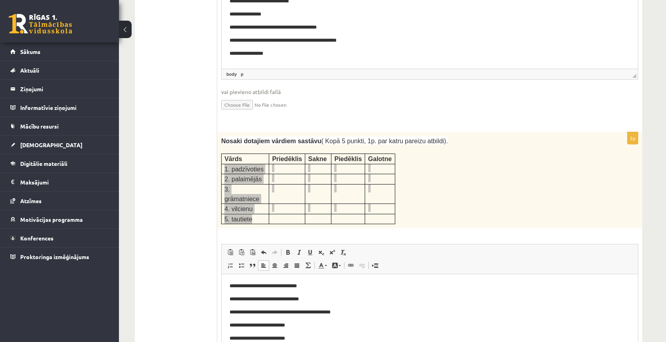
click at [302, 328] on p "**********" at bounding box center [430, 325] width 401 height 8
click at [303, 338] on p "**********" at bounding box center [430, 338] width 401 height 8
click at [286, 324] on p "**********" at bounding box center [430, 325] width 401 height 8
click at [283, 339] on p "**********" at bounding box center [430, 338] width 401 height 8
click at [363, 317] on body "**********" at bounding box center [430, 312] width 401 height 60
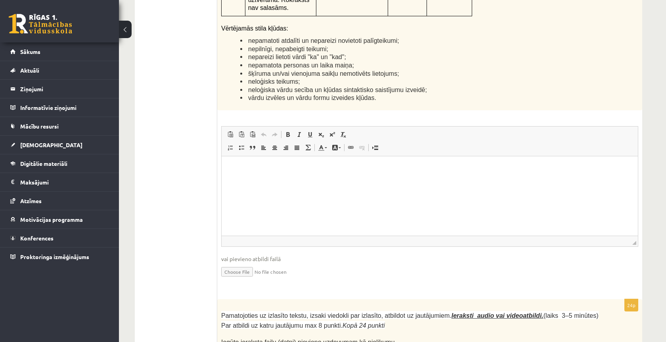
scroll to position [2083, 0]
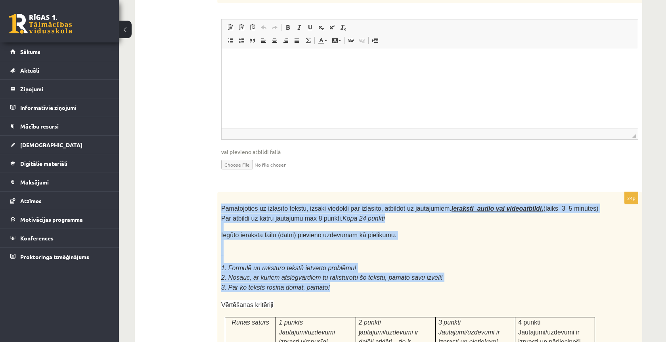
drag, startPoint x: 376, startPoint y: 249, endPoint x: 237, endPoint y: 164, distance: 162.7
click at [237, 196] on li at bounding box center [410, 200] width 378 height 8
drag, startPoint x: 237, startPoint y: 164, endPoint x: 305, endPoint y: 266, distance: 122.5
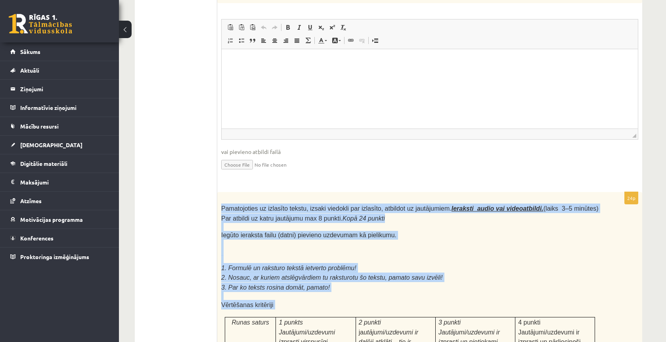
click at [305, 300] on p "Vērtēšanas kritēriji" at bounding box center [410, 305] width 378 height 10
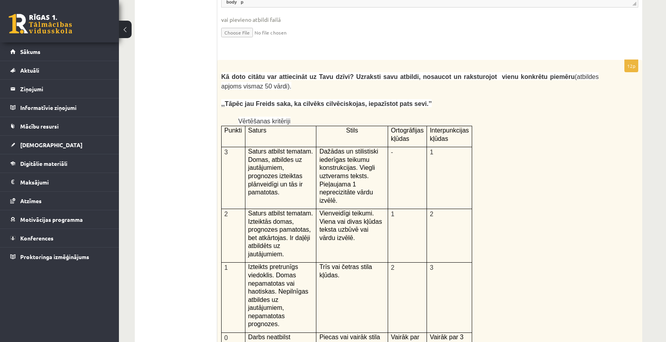
scroll to position [1614, 0]
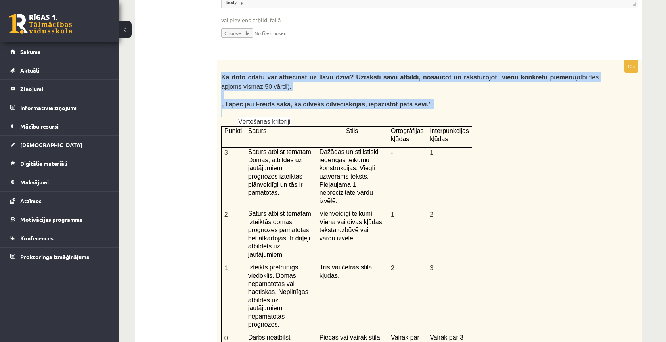
drag, startPoint x: 223, startPoint y: 47, endPoint x: 435, endPoint y: 83, distance: 214.7
click at [435, 83] on div "Kā doto citātu var attiecināt uz Tavu dzīvi? Uzraksti savu atbildi, nosaucot un…" at bounding box center [429, 266] width 425 height 412
click at [435, 109] on p at bounding box center [410, 113] width 378 height 8
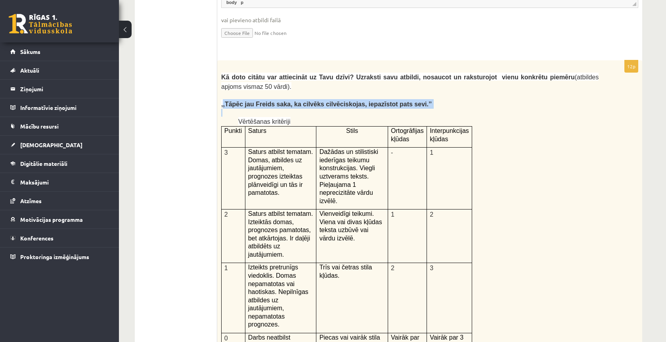
drag, startPoint x: 435, startPoint y: 83, endPoint x: 224, endPoint y: 76, distance: 211.5
click at [224, 76] on div "Kā doto citātu var attiecināt uz Tavu dzīvi? Uzraksti savu atbildi, nosaucot un…" at bounding box center [429, 266] width 425 height 412
click at [224, 101] on span ",,Tāpēc jau Freids saka, ka cilvēks cilvēciskojas, iepazīstot pats sevi.’’" at bounding box center [326, 104] width 211 height 7
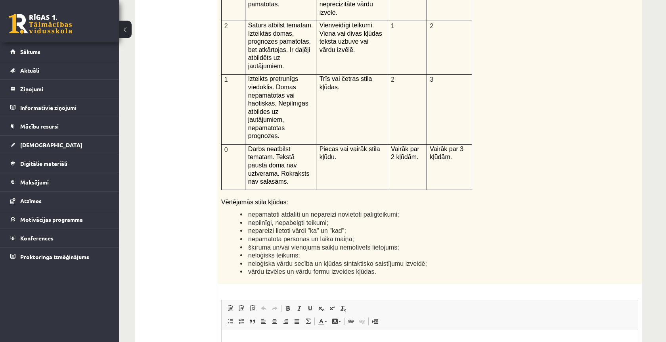
scroll to position [1917, 0]
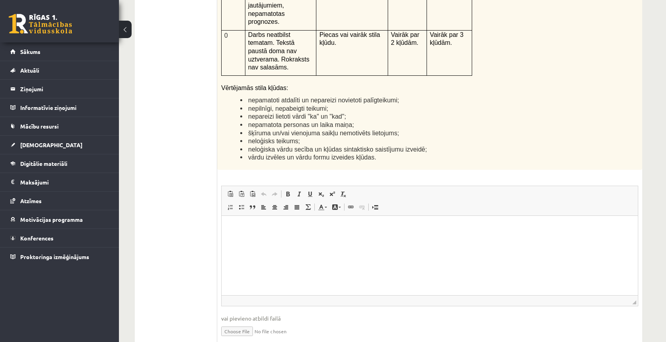
click at [333, 240] on html at bounding box center [430, 227] width 416 height 24
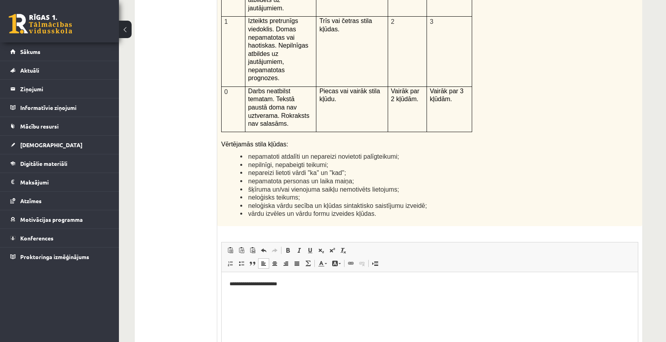
scroll to position [1902, 0]
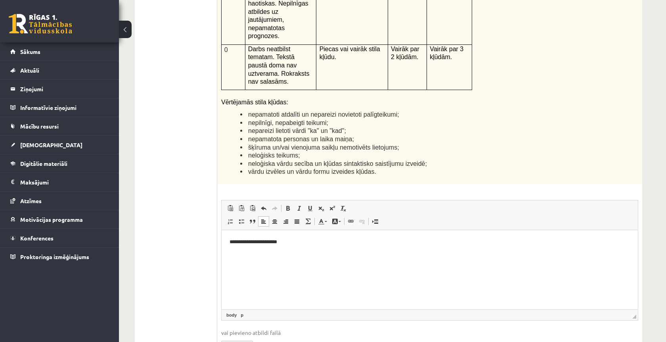
click at [258, 243] on p "**********" at bounding box center [430, 242] width 401 height 8
click at [291, 238] on p "**********" at bounding box center [430, 242] width 401 height 8
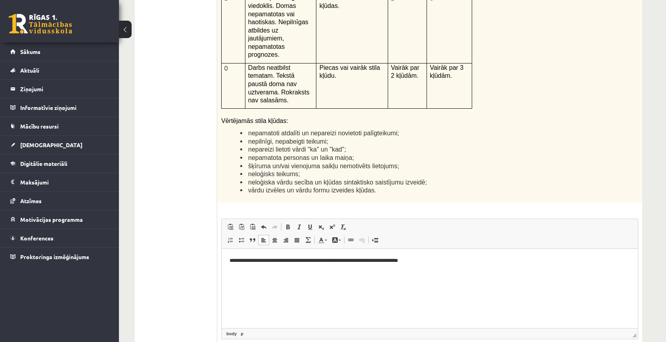
scroll to position [1885, 0]
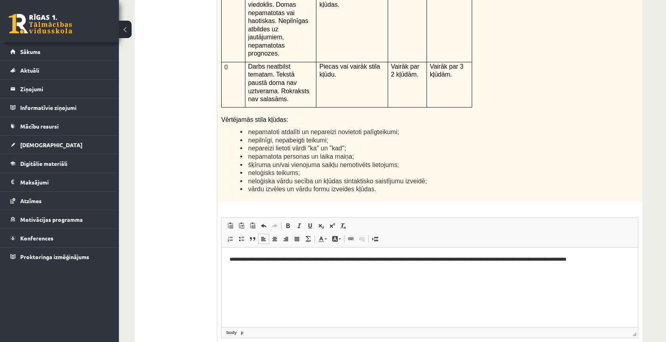
click at [568, 261] on p "**********" at bounding box center [430, 259] width 401 height 8
click at [628, 261] on p "**********" at bounding box center [430, 259] width 401 height 8
drag, startPoint x: 628, startPoint y: 261, endPoint x: 614, endPoint y: 261, distance: 13.9
click at [617, 261] on p "**********" at bounding box center [430, 259] width 401 height 8
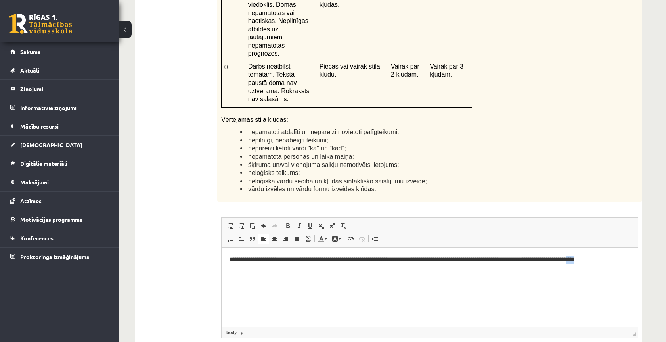
drag, startPoint x: 620, startPoint y: 261, endPoint x: 609, endPoint y: 261, distance: 10.7
click at [609, 261] on p "**********" at bounding box center [430, 259] width 401 height 8
click at [560, 260] on p "**********" at bounding box center [430, 263] width 401 height 16
click at [500, 270] on p "**********" at bounding box center [430, 263] width 401 height 16
click at [504, 259] on p "**********" at bounding box center [430, 263] width 401 height 16
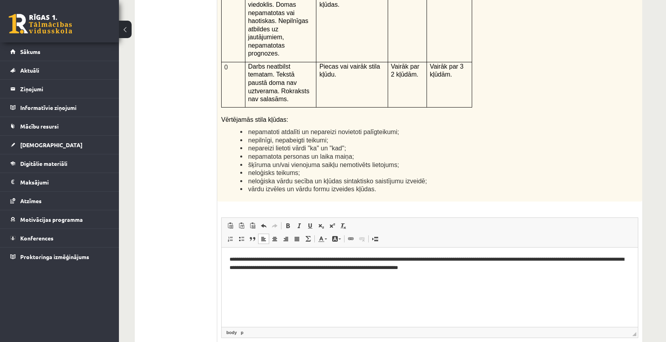
click at [502, 261] on p "**********" at bounding box center [430, 263] width 401 height 16
click at [492, 274] on body "**********" at bounding box center [430, 303] width 401 height 96
click at [477, 268] on p "**********" at bounding box center [430, 263] width 401 height 16
drag, startPoint x: 477, startPoint y: 268, endPoint x: 439, endPoint y: 268, distance: 38.1
click at [439, 268] on p "**********" at bounding box center [430, 263] width 401 height 16
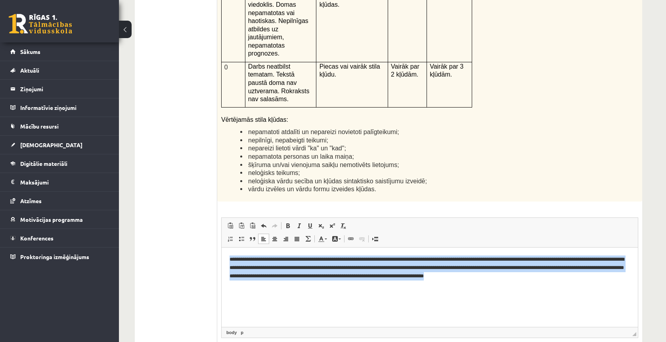
drag, startPoint x: 572, startPoint y: 278, endPoint x: 185, endPoint y: 255, distance: 387.7
click at [222, 255] on html "**********" at bounding box center [430, 300] width 416 height 107
copy p "**********"
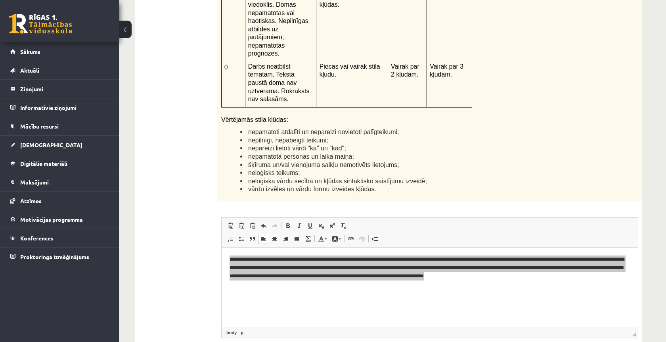
click at [450, 161] on li "šķīruma un/vai vienojuma saikļu nemotivēts lietojums;" at bounding box center [419, 165] width 358 height 8
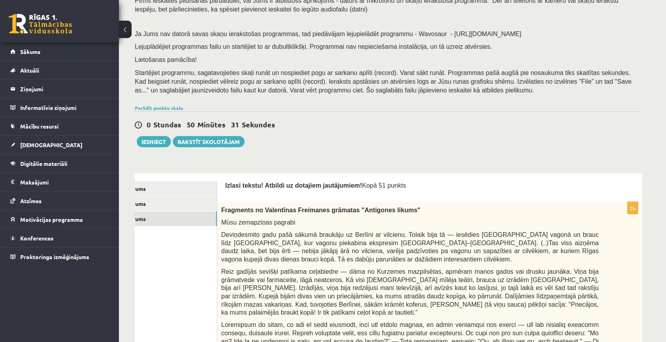
scroll to position [73, 0]
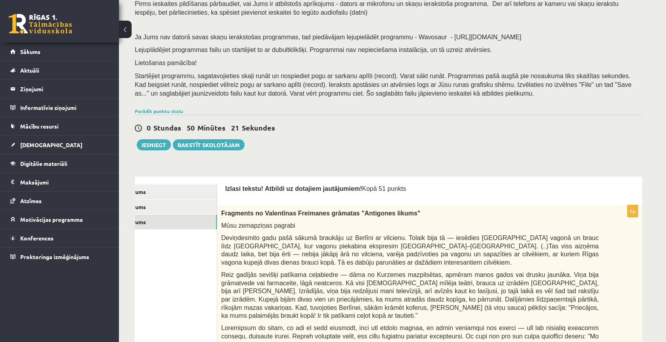
click at [209, 186] on link "1. uzdevums" at bounding box center [163, 191] width 107 height 15
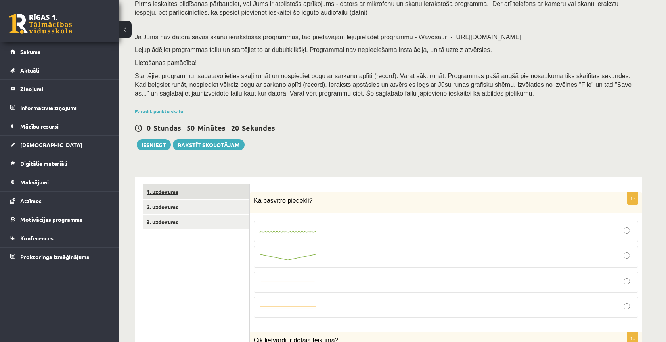
scroll to position [0, 0]
click at [204, 199] on link "2. uzdevums" at bounding box center [196, 206] width 107 height 15
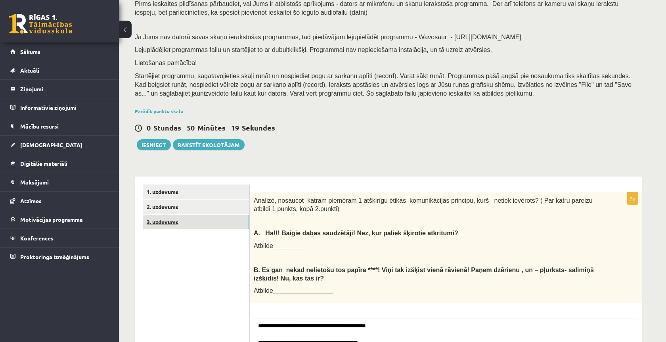
click at [199, 215] on link "3. uzdevums" at bounding box center [196, 222] width 107 height 15
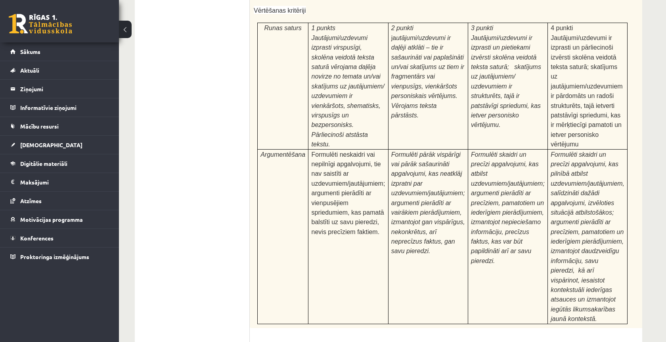
scroll to position [2329, 0]
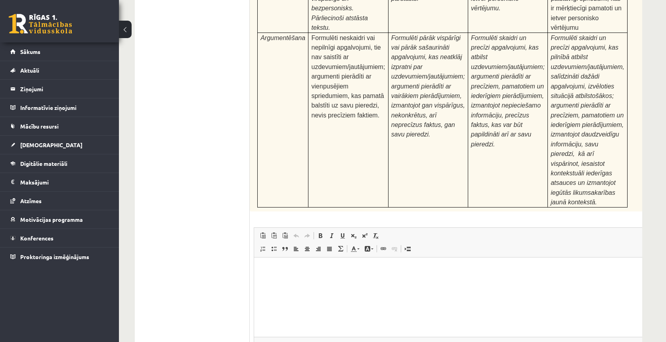
click at [530, 281] on html at bounding box center [462, 269] width 416 height 24
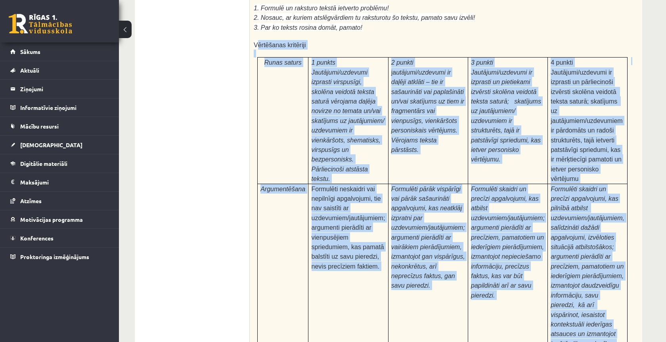
scroll to position [2510, 0]
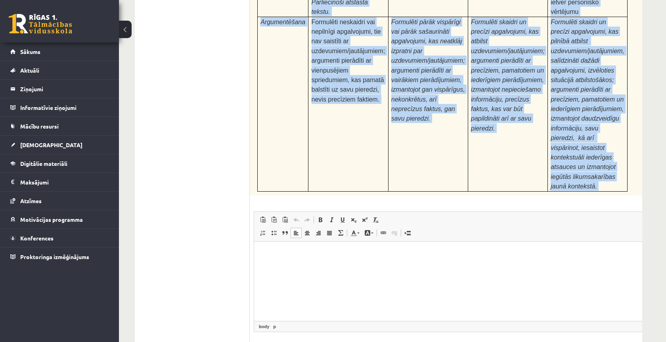
drag, startPoint x: 512, startPoint y: 317, endPoint x: 446, endPoint y: 270, distance: 80.2
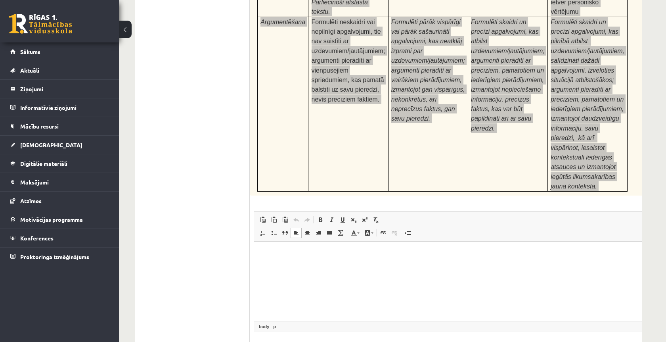
click at [446, 265] on html at bounding box center [462, 253] width 416 height 24
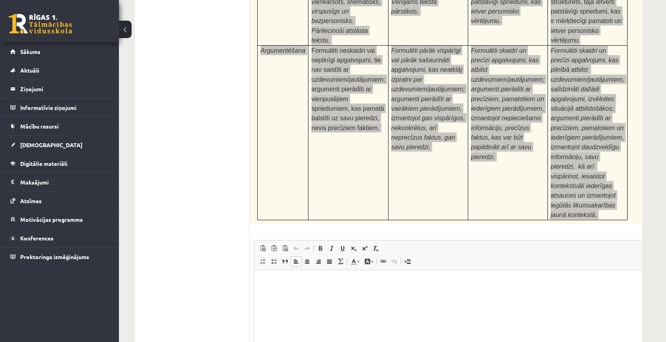
scroll to position [2465, 0]
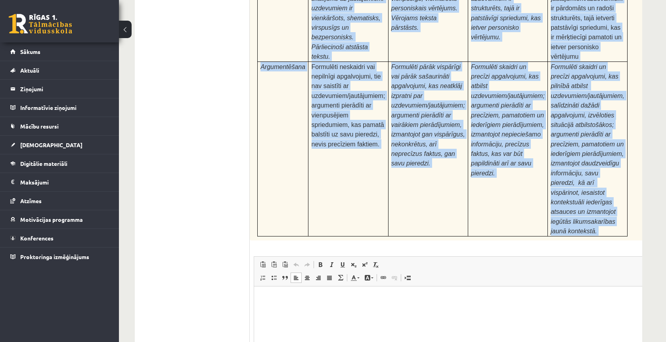
click at [456, 158] on td "Formulēti pārāk vispārīgi vai pārāk sašaurināti apgalvojumi, kas neatklāj izpra…" at bounding box center [428, 148] width 80 height 174
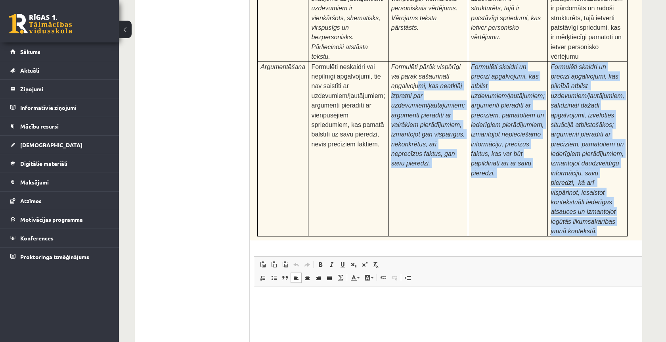
drag, startPoint x: 600, startPoint y: 177, endPoint x: 389, endPoint y: 46, distance: 248.9
click at [405, 61] on tr "Argumentēšana Formulēti neskaidri vai nepilnīgi apgalvojumi, tie nav saistīti a…" at bounding box center [443, 148] width 370 height 174
click at [378, 63] on span "Formulēti neskaidri vai nepilnīgi apgalvojumi, tie nav saistīti ar uzdevumiem/j…" at bounding box center [349, 105] width 74 height 84
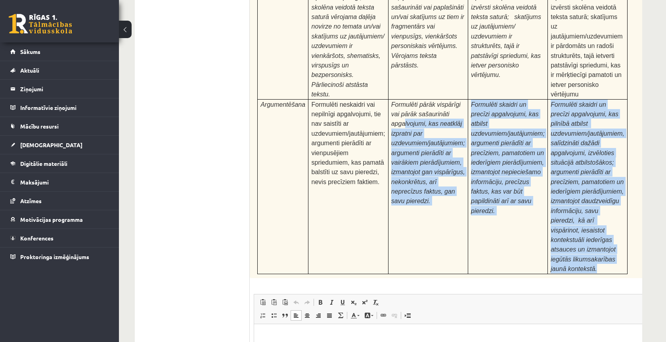
scroll to position [2395, 0]
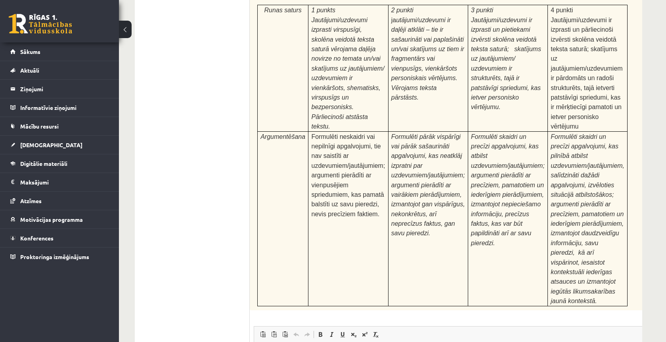
click at [378, 42] on span "Jautājumi/uzdevumi izprasti virspusīgi, skolēna veidotā teksta saturā vērojama …" at bounding box center [348, 73] width 73 height 113
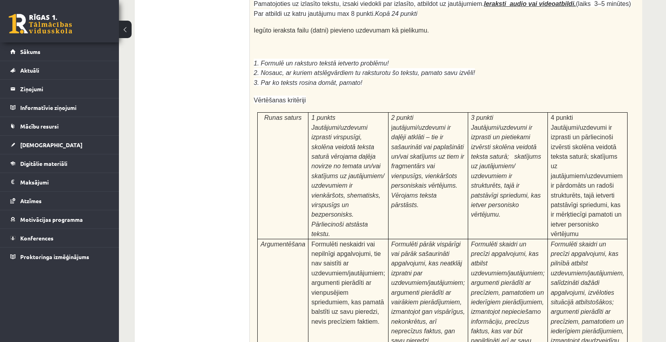
scroll to position [2254, 0]
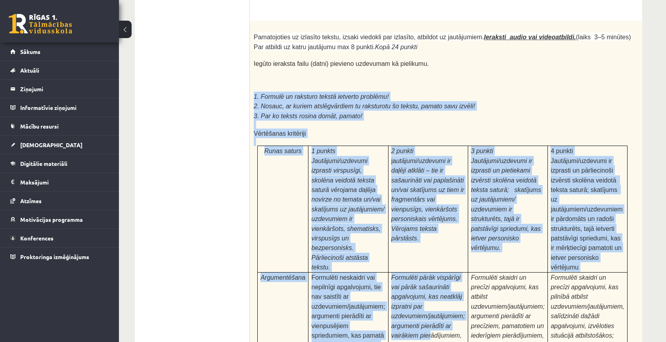
drag, startPoint x: 253, startPoint y: 59, endPoint x: 432, endPoint y: 280, distance: 284.5
click at [432, 280] on div "Pamatojoties uz izlasīto tekstu, izsaki viedokli par izlasīto, atbildot uz jaut…" at bounding box center [462, 236] width 425 height 430
click at [432, 280] on span "Formulēti pārāk vispārīgi vai pārāk sašaurināti apgalvojumi, kas neatklāj izpra…" at bounding box center [428, 325] width 74 height 103
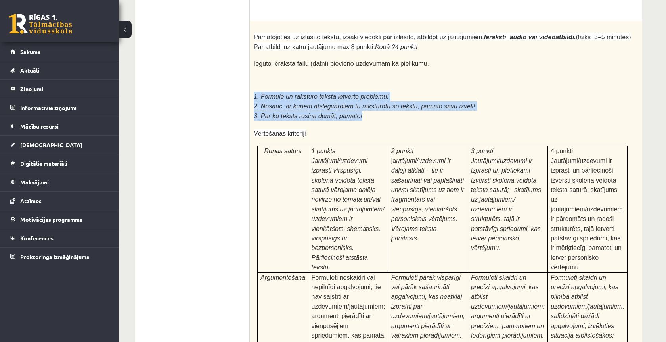
drag, startPoint x: 371, startPoint y: 74, endPoint x: 268, endPoint y: 51, distance: 105.9
click at [268, 51] on div "Pamatojoties uz izlasīto tekstu, izsaki viedokli par izlasīto, atbildot uz jaut…" at bounding box center [462, 236] width 425 height 430
click at [254, 93] on span "1. Formulē un raksturo tekstā ietverto problēmu!" at bounding box center [321, 96] width 135 height 7
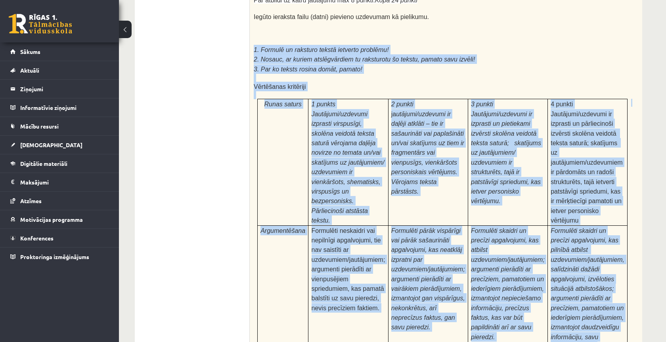
scroll to position [2327, 0]
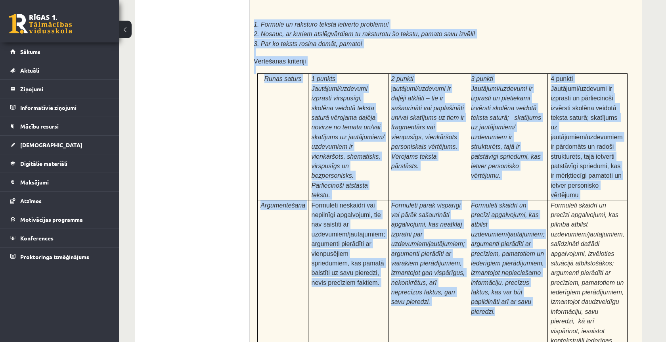
drag, startPoint x: 254, startPoint y: 56, endPoint x: 520, endPoint y: 312, distance: 369.6
click at [520, 312] on div "Pamatojoties uz izlasīto tekstu, izsaki viedokli par izlasīto, atbildot uz jaut…" at bounding box center [462, 163] width 425 height 430
click at [520, 312] on td "Formulēti skaidri un precīzi apgalvojumi, kas atbilst uzdevumiem/jautājumiem; a…" at bounding box center [508, 287] width 80 height 174
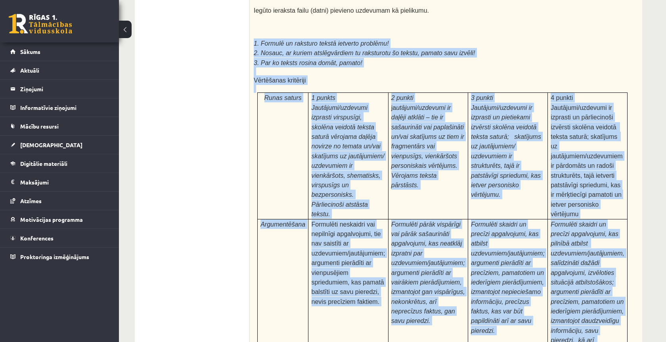
drag, startPoint x: 605, startPoint y: 311, endPoint x: 247, endPoint y: -4, distance: 477.4
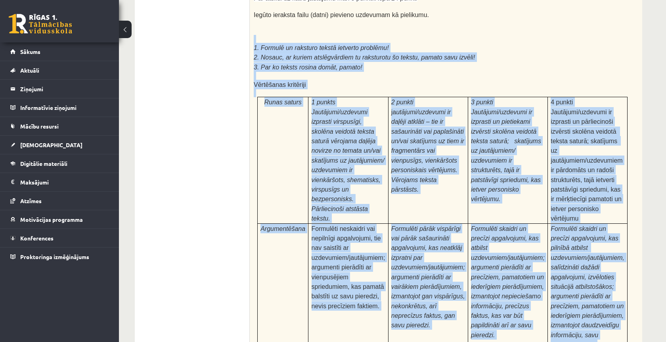
click at [259, 54] on span "2. Nosauc, ar kuriem atslēgvārdiem tu raksturotu šo tekstu, pamato savu izvēli!" at bounding box center [364, 57] width 221 height 7
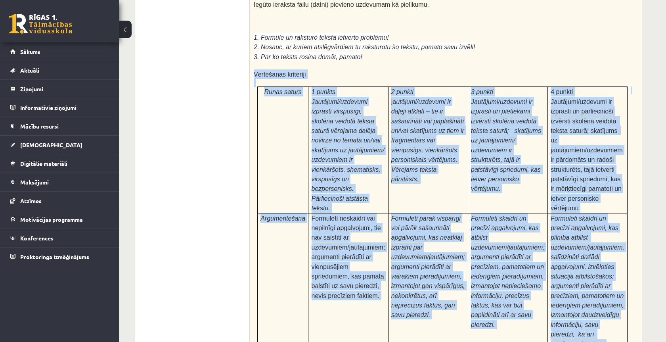
drag, startPoint x: 252, startPoint y: 41, endPoint x: 494, endPoint y: 344, distance: 387.6
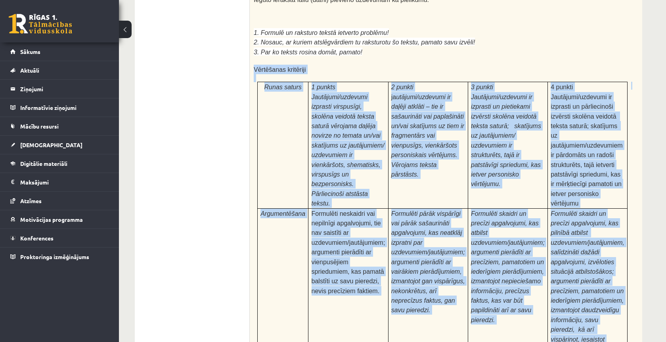
click at [485, 303] on td "Formulēti skaidri un precīzi apgalvojumi, kas atbilst uzdevumiem/jautājumiem; a…" at bounding box center [508, 295] width 80 height 174
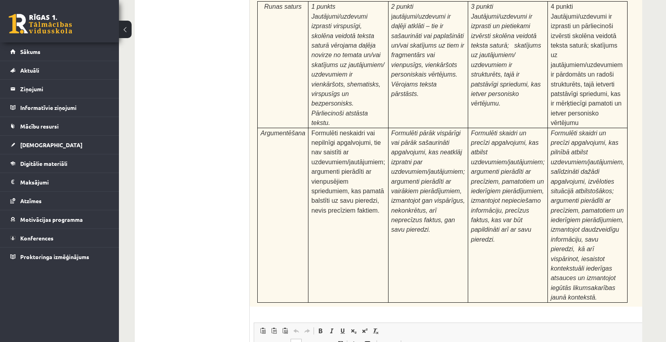
scroll to position [2383, 0]
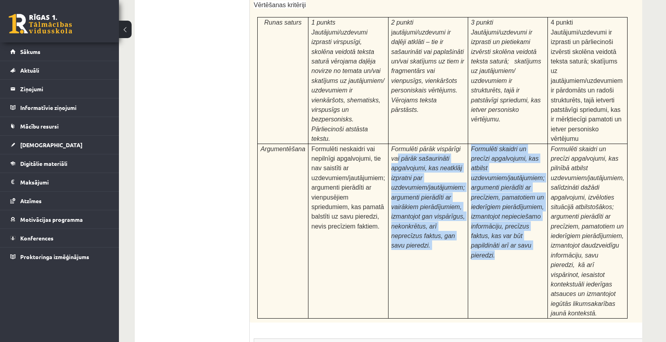
drag, startPoint x: 509, startPoint y: 255, endPoint x: 397, endPoint y: 108, distance: 184.2
click at [397, 144] on tr "Argumentēšana Formulēti neskaidri vai nepilnīgi apgalvojumi, tie nav saistīti a…" at bounding box center [443, 231] width 370 height 174
click at [397, 146] on span "Formulēti pārāk vispārīgi vai pārāk sašaurināti apgalvojumi, kas neatklāj izpra…" at bounding box center [428, 197] width 74 height 103
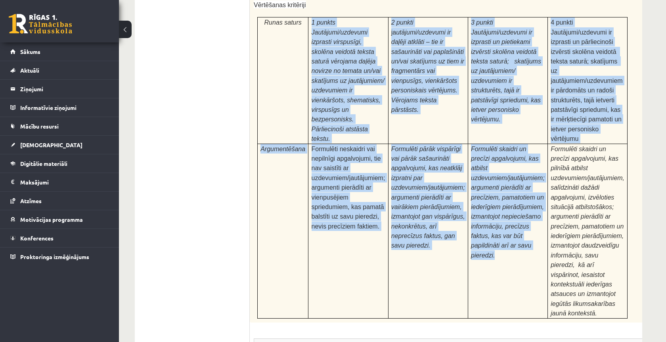
drag, startPoint x: 268, startPoint y: 63, endPoint x: 525, endPoint y: 223, distance: 303.5
click at [525, 223] on tbody "Runas saturs 1 punkts Jautājumi/uzdevumi izprasti virspusīgi, skolēna veidotā t…" at bounding box center [443, 167] width 370 height 301
click at [525, 223] on td "Formulēti skaidri un precīzi apgalvojumi, kas atbilst uzdevumiem/jautājumiem; a…" at bounding box center [508, 231] width 80 height 174
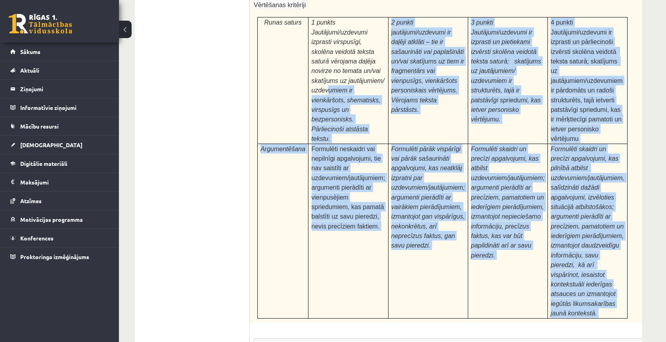
drag, startPoint x: 536, startPoint y: 261, endPoint x: 329, endPoint y: 41, distance: 302.1
click at [329, 41] on div "Pamatojoties uz izlasīto tekstu, izsaki viedokli par izlasīto, atbildot uz jaut…" at bounding box center [462, 107] width 425 height 430
click at [329, 41] on span "Jautājumi/uzdevumi izprasti virspusīgi, skolēna veidotā teksta saturā vērojama …" at bounding box center [348, 85] width 73 height 113
drag, startPoint x: 329, startPoint y: 41, endPoint x: 583, endPoint y: 218, distance: 309.9
click at [587, 220] on tbody "Runas saturs 1 punkts Jautājumi/uzdevumi izprasti virspusīgi, skolēna veidotā t…" at bounding box center [443, 167] width 370 height 301
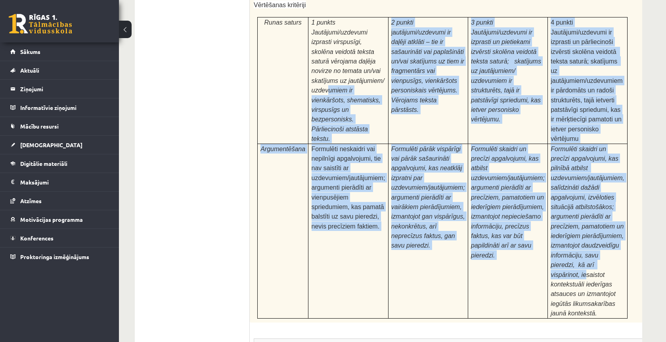
click at [583, 218] on span "Formulēti skaidri un precīzi apgalvojumi, kas pilnībā atbilst uzdevumiem/jautāj…" at bounding box center [588, 231] width 74 height 171
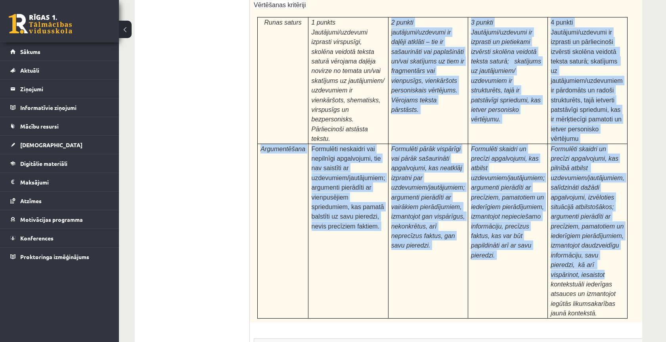
drag, startPoint x: 583, startPoint y: 218, endPoint x: 359, endPoint y: 93, distance: 256.9
click at [359, 93] on tbody "Runas saturs 1 punkts Jautājumi/uzdevumi izprasti virspusīgi, skolēna veidotā t…" at bounding box center [443, 167] width 370 height 301
click at [359, 93] on p "Jautājumi/uzdevumi izprasti virspusīgi, skolēna veidotā teksta saturā vērojama …" at bounding box center [349, 85] width 74 height 116
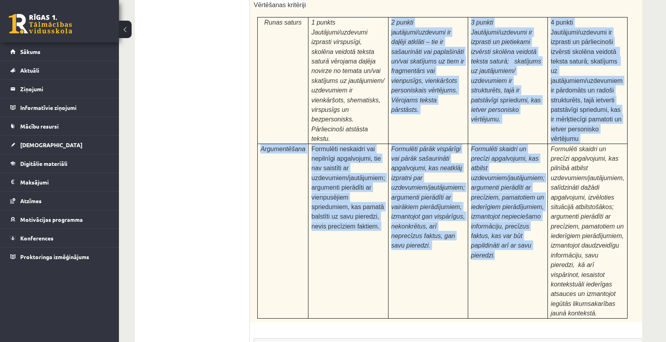
drag, startPoint x: 359, startPoint y: 93, endPoint x: 528, endPoint y: 185, distance: 192.4
click at [542, 201] on tbody "Runas saturs 1 punkts Jautājumi/uzdevumi izprasti virspusīgi, skolēna veidotā t…" at bounding box center [443, 167] width 370 height 301
click at [528, 185] on span "Formulēti skaidri un precīzi apgalvojumi, kas atbilst uzdevumiem/jautājumiem; a…" at bounding box center [508, 202] width 74 height 113
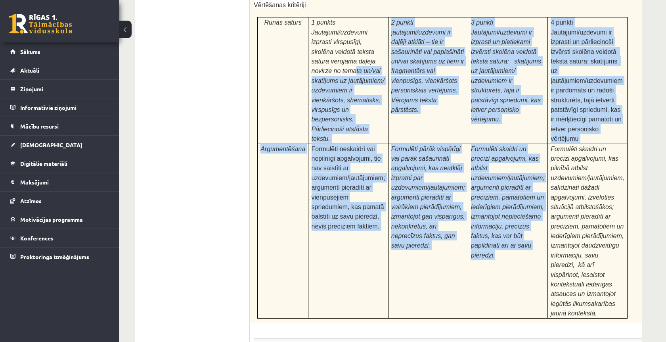
drag, startPoint x: 532, startPoint y: 197, endPoint x: 357, endPoint y: 27, distance: 243.7
click at [357, 27] on tbody "Runas saturs 1 punkts Jautājumi/uzdevumi izprasti virspusīgi, skolēna veidotā t…" at bounding box center [443, 167] width 370 height 301
click at [357, 29] on span "Jautājumi/uzdevumi izprasti virspusīgi, skolēna veidotā teksta saturā vērojama …" at bounding box center [348, 85] width 73 height 113
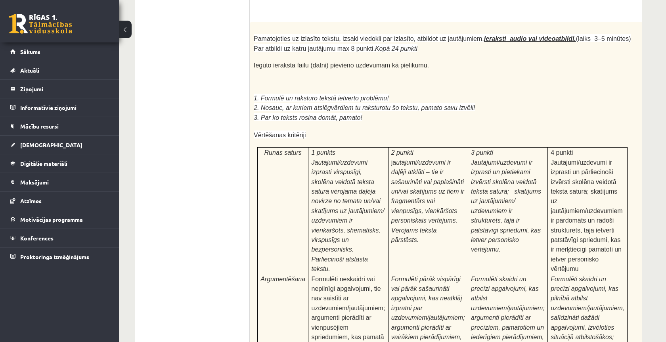
scroll to position [2247, 0]
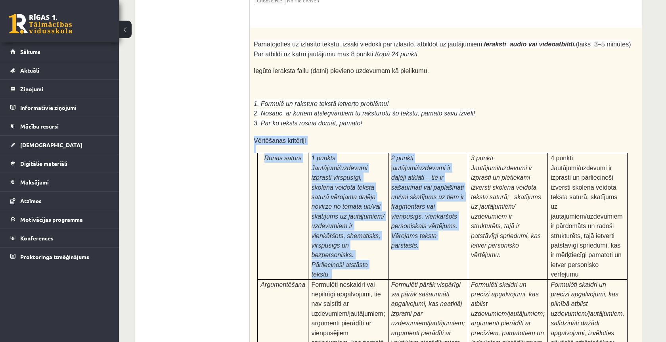
drag, startPoint x: 266, startPoint y: 94, endPoint x: 401, endPoint y: 213, distance: 180.7
click at [402, 213] on div "Pamatojoties uz izlasīto tekstu, izsaki viedokli par izlasīto, atbildot uz jaut…" at bounding box center [462, 243] width 425 height 430
click at [401, 213] on td "2 punkti ja utājumi/uzdevumi ir daļēji atklāti – tie ir sašaurināti vai paplaši…" at bounding box center [428, 216] width 80 height 126
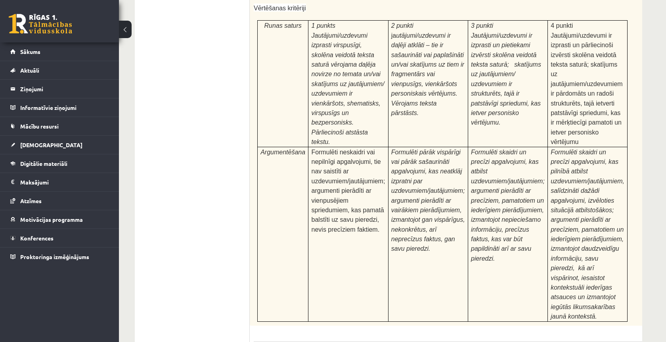
scroll to position [2428, 0]
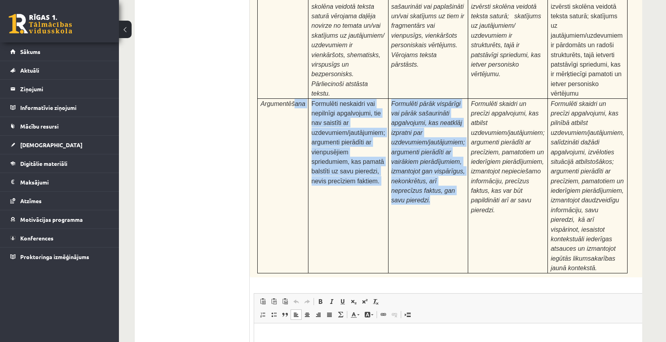
drag, startPoint x: 425, startPoint y: 213, endPoint x: 295, endPoint y: 58, distance: 201.8
click at [295, 98] on tr "Argumentēšana Formulēti neskaidri vai nepilnīgi apgalvojumi, tie nav saistīti a…" at bounding box center [443, 185] width 370 height 174
click at [295, 100] on span "Argumentēšana" at bounding box center [283, 103] width 45 height 7
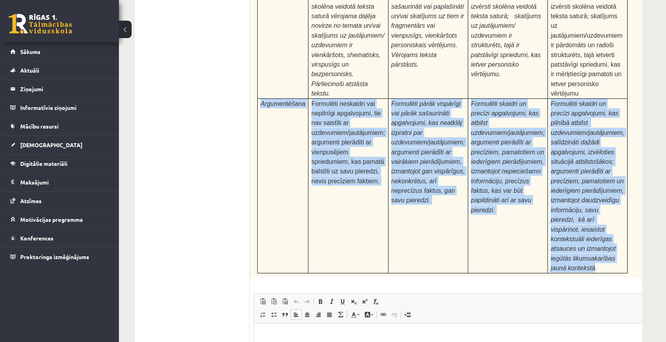
drag, startPoint x: 295, startPoint y: 58, endPoint x: 565, endPoint y: 205, distance: 306.4
click at [568, 206] on tr "Argumentēšana Formulēti neskaidri vai nepilnīgi apgalvojumi, tie nav saistīti a…" at bounding box center [443, 185] width 370 height 174
click at [565, 205] on p "Formulēti skaidri un precīzi apgalvojumi, kas pilnībā atbilst uzdevumiem/jautāj…" at bounding box center [588, 186] width 74 height 174
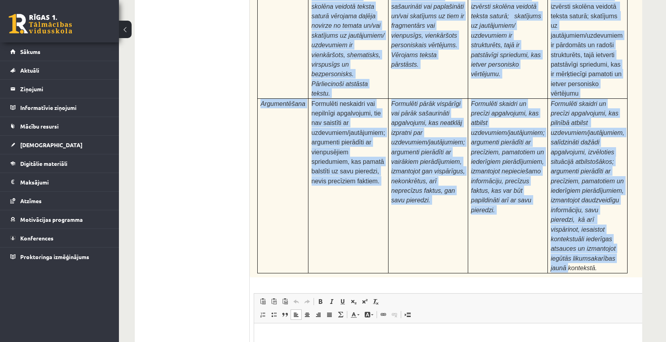
drag, startPoint x: 565, startPoint y: 205, endPoint x: 298, endPoint y: 48, distance: 309.4
click at [298, 48] on tbody "Runas saturs 1 punkts Jautājumi/uzdevumi izprasti virspusīgi, skolēna veidotā t…" at bounding box center [443, 122] width 370 height 301
click at [298, 48] on td "Runas saturs" at bounding box center [283, 35] width 51 height 126
drag, startPoint x: 298, startPoint y: 48, endPoint x: 612, endPoint y: 211, distance: 354.2
click at [612, 211] on tbody "Runas saturs 1 punkts Jautājumi/uzdevumi izprasti virspusīgi, skolēna veidotā t…" at bounding box center [443, 122] width 370 height 301
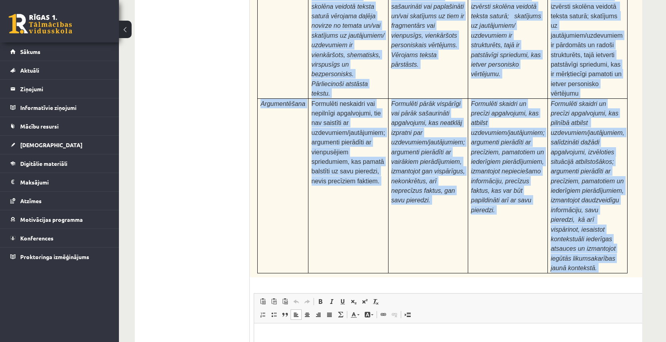
click at [612, 211] on p "Formulēti skaidri un precīzi apgalvojumi, kas pilnībā atbilst uzdevumiem/jautāj…" at bounding box center [588, 186] width 74 height 174
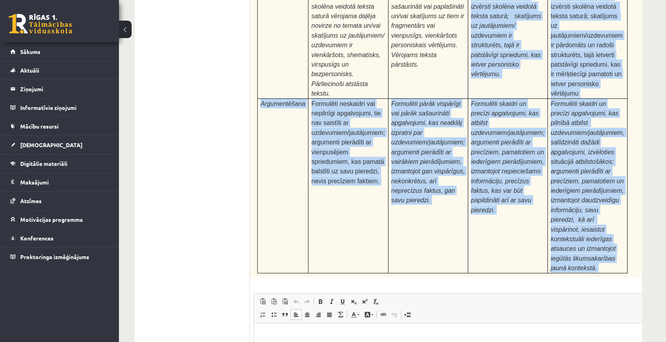
drag, startPoint x: 612, startPoint y: 211, endPoint x: 445, endPoint y: 44, distance: 236.1
click at [445, 44] on tbody "Runas saturs 1 punkts Jautājumi/uzdevumi izprasti virspusīgi, skolēna veidotā t…" at bounding box center [443, 122] width 370 height 301
click at [387, 187] on td "Formulēti neskaidri vai nepilnīgi apgalvojumi, tie nav saistīti ar uzdevumiem/j…" at bounding box center [349, 185] width 80 height 174
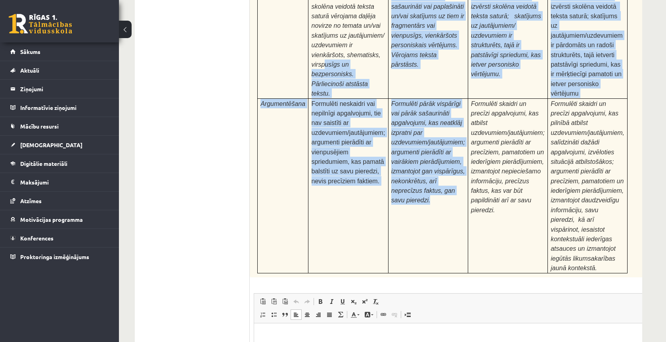
drag, startPoint x: 394, startPoint y: 192, endPoint x: 325, endPoint y: 19, distance: 185.4
click at [325, 19] on tbody "Runas saturs 1 punkts Jautājumi/uzdevumi izprasti virspusīgi, skolēna veidotā t…" at bounding box center [443, 122] width 370 height 301
click at [325, 19] on span "Jautājumi/uzdevumi izprasti virspusīgi, skolēna veidotā teksta saturā vērojama …" at bounding box center [348, 40] width 73 height 113
drag, startPoint x: 325, startPoint y: 19, endPoint x: 438, endPoint y: 186, distance: 201.5
click at [438, 186] on tbody "Runas saturs 1 punkts Jautājumi/uzdevumi izprasti virspusīgi, skolēna veidotā t…" at bounding box center [443, 122] width 370 height 301
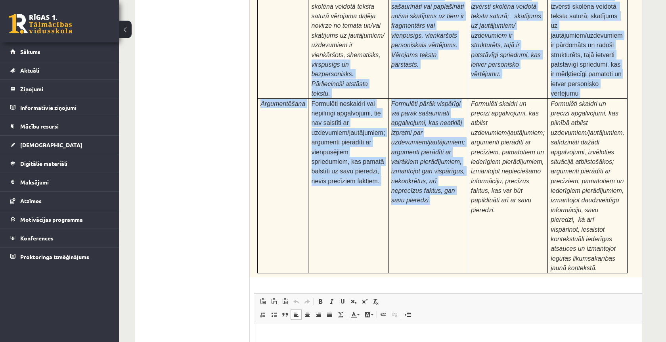
click at [433, 177] on td "Formulēti pārāk vispārīgi vai pārāk sašaurināti apgalvojumi, kas neatklāj izpra…" at bounding box center [428, 185] width 80 height 174
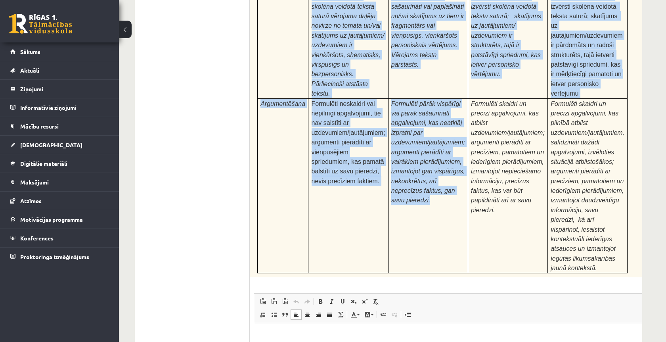
drag, startPoint x: 437, startPoint y: 180, endPoint x: 293, endPoint y: 11, distance: 221.6
click at [293, 11] on tbody "Runas saturs 1 punkts Jautājumi/uzdevumi izprasti virspusīgi, skolēna veidotā t…" at bounding box center [443, 122] width 370 height 301
click at [293, 11] on td "Runas saturs" at bounding box center [283, 35] width 51 height 126
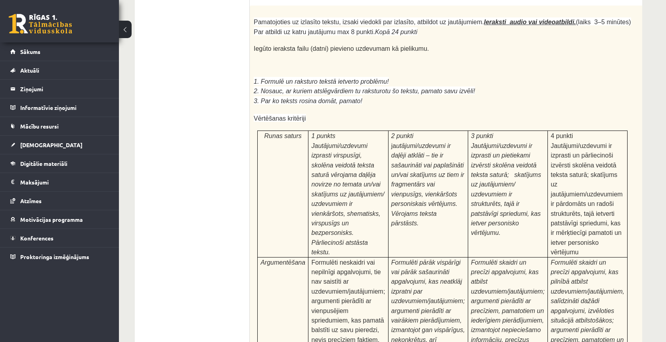
scroll to position [2264, 0]
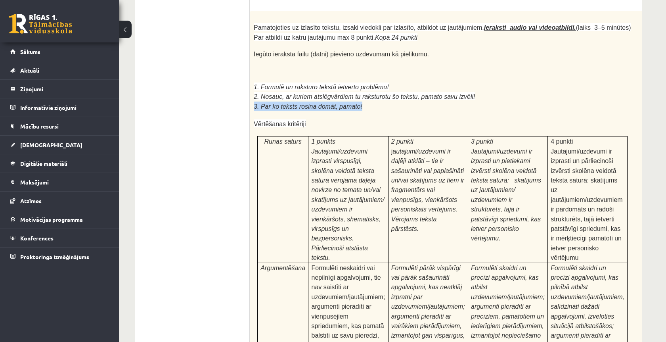
drag, startPoint x: 365, startPoint y: 66, endPoint x: 255, endPoint y: 65, distance: 110.2
click at [255, 102] on p "3. Par ko teksts rosina domāt, pamato!" at bounding box center [443, 107] width 378 height 10
click at [255, 103] on span "3. Par ko teksts rosina domāt, pamato!" at bounding box center [308, 106] width 109 height 7
drag, startPoint x: 255, startPoint y: 65, endPoint x: 405, endPoint y: 65, distance: 149.9
click at [405, 102] on p "3. Par ko teksts rosina domāt, pamato!" at bounding box center [443, 107] width 378 height 10
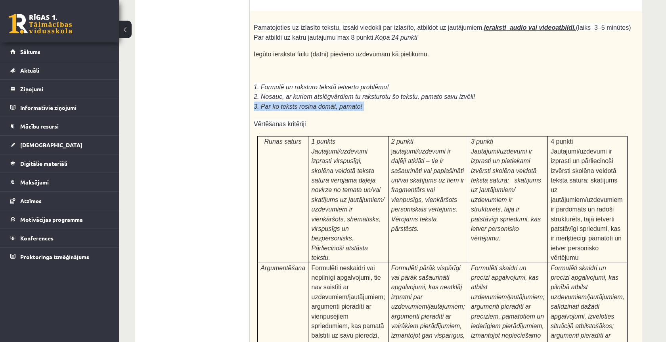
click at [405, 102] on p "3. Par ko teksts rosina domāt, pamato!" at bounding box center [443, 107] width 378 height 10
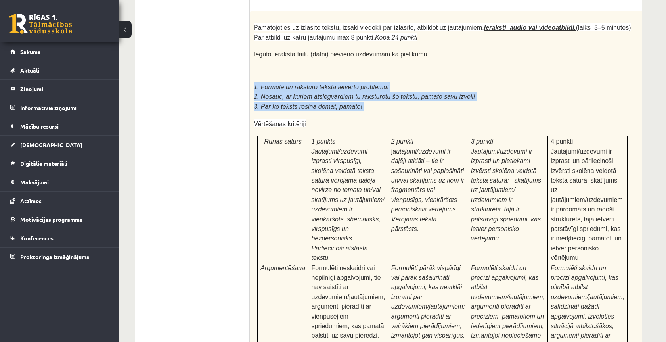
drag, startPoint x: 405, startPoint y: 65, endPoint x: 278, endPoint y: 37, distance: 130.5
click at [278, 37] on div "Pamatojoties uz izlasīto tekstu, izsaki viedokli par izlasīto, atbildot uz jaut…" at bounding box center [462, 226] width 425 height 430
click at [278, 74] on p at bounding box center [443, 78] width 378 height 8
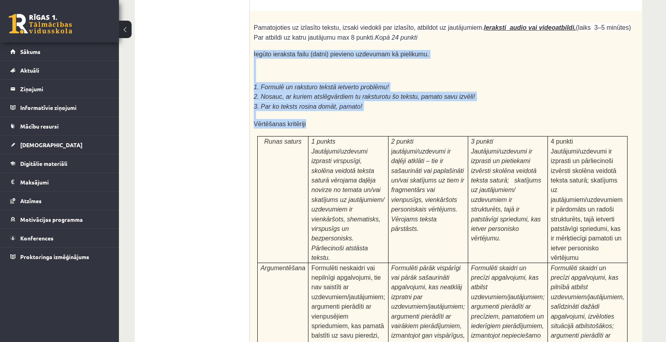
drag, startPoint x: 252, startPoint y: 13, endPoint x: 418, endPoint y: 81, distance: 178.7
click at [418, 81] on div "Pamatojoties uz izlasīto tekstu, izsaki viedokli par izlasīto, atbildot uz jaut…" at bounding box center [462, 226] width 425 height 430
click at [418, 119] on p "Vērtēšanas kritēriji" at bounding box center [443, 124] width 378 height 10
drag, startPoint x: 418, startPoint y: 81, endPoint x: 262, endPoint y: 11, distance: 170.4
click at [262, 11] on div "Pamatojoties uz izlasīto tekstu, izsaki viedokli par izlasīto, atbildot uz jaut…" at bounding box center [462, 226] width 425 height 430
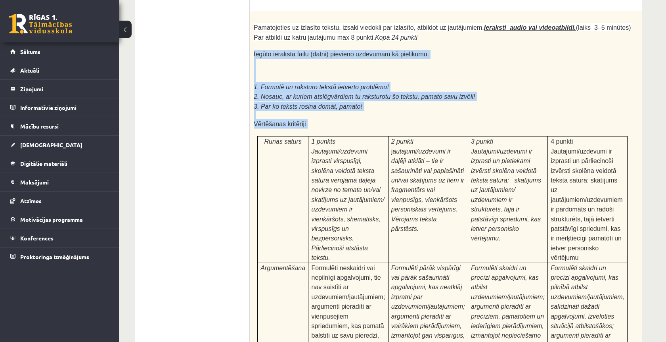
click at [262, 42] on p at bounding box center [443, 46] width 378 height 8
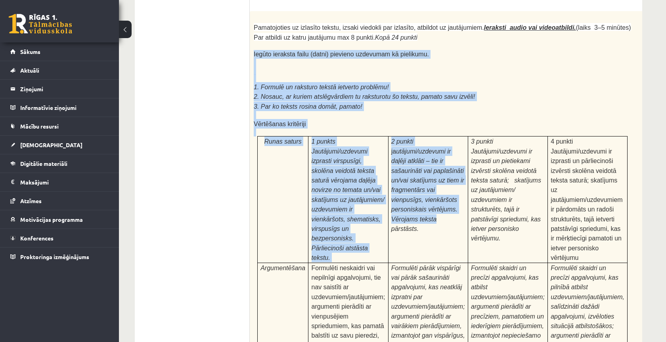
drag, startPoint x: 262, startPoint y: 11, endPoint x: 424, endPoint y: 171, distance: 227.1
click at [425, 171] on div "Pamatojoties uz izlasīto tekstu, izsaki viedokli par izlasīto, atbildot uz jaut…" at bounding box center [462, 226] width 425 height 430
click at [424, 171] on span "utājumi/uzdevumi ir daļēji atklāti – tie ir sašaurināti vai paplašināti un/vai …" at bounding box center [427, 190] width 73 height 84
drag, startPoint x: 424, startPoint y: 172, endPoint x: 301, endPoint y: 18, distance: 196.7
click at [301, 18] on div "Pamatojoties uz izlasīto tekstu, izsaki viedokli par izlasīto, atbildot uz jaut…" at bounding box center [462, 226] width 425 height 430
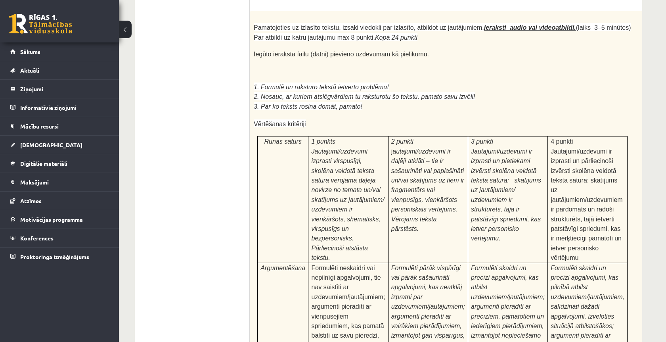
click at [312, 74] on p at bounding box center [443, 78] width 378 height 8
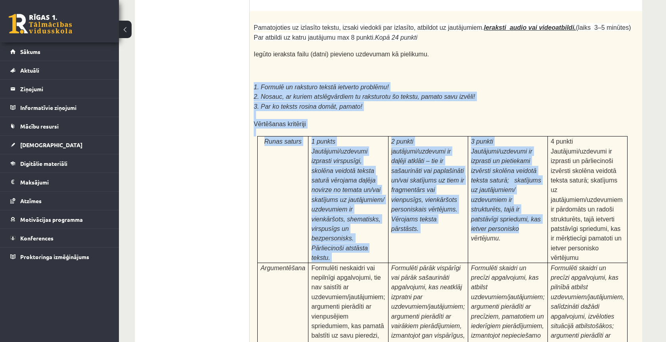
drag, startPoint x: 312, startPoint y: 42, endPoint x: 491, endPoint y: 184, distance: 228.6
click at [491, 184] on div "Pamatojoties uz izlasīto tekstu, izsaki viedokli par izlasīto, atbildot uz jaut…" at bounding box center [462, 226] width 425 height 430
click at [491, 184] on span "3 punkti Jautājumi/uzdevumi ir izprasti un pietiekami izvērsti skolēna veidotā …" at bounding box center [506, 189] width 70 height 103
drag, startPoint x: 503, startPoint y: 200, endPoint x: 252, endPoint y: 48, distance: 293.2
click at [252, 48] on div "Pamatojoties uz izlasīto tekstu, izsaki viedokli par izlasīto, atbildot uz jaut…" at bounding box center [462, 226] width 425 height 430
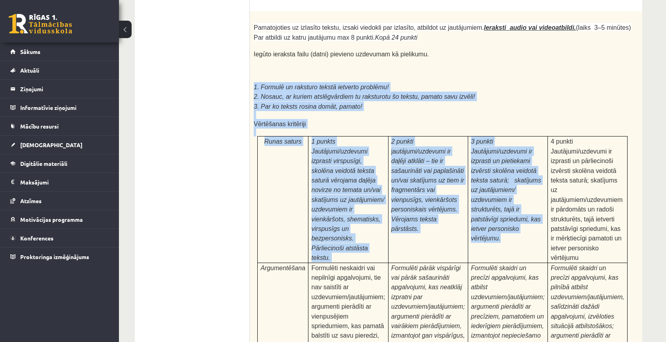
click at [252, 48] on div "Pamatojoties uz izlasīto tekstu, izsaki viedokli par izlasīto, atbildot uz jaut…" at bounding box center [462, 226] width 425 height 430
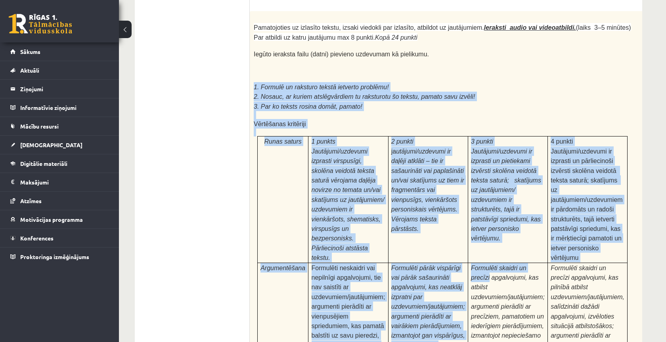
drag
click at [475, 225] on div "Pamatojoties uz izlasīto tekstu, izsaki viedokli par izlasīto, atbildot uz jaut…" at bounding box center [462, 226] width 425 height 430
click at [472, 264] on span "Formulēti skaidri un precīzi apgalvojumi, kas atbilst uzdevumiem/jautājumiem; a…" at bounding box center [508, 320] width 74 height 113
click at [253, 46] on div "Pamatojoties uz izlasīto tekstu, izsaki viedokli par izlasīto, atbildot uz jaut…" at bounding box center [462, 226] width 425 height 430
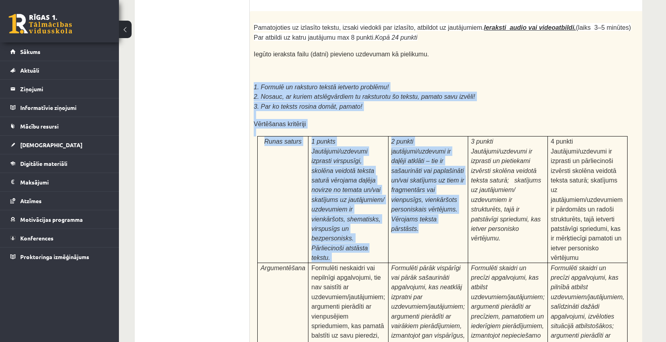
click at [428, 201] on div "Pamatojoties uz izlasīto tekstu, izsaki viedokli par izlasīto, atbildot uz jaut…" at bounding box center [462, 226] width 425 height 430
click at [428, 200] on td "2 punkti ja utājumi/uzdevumi ir daļēji atklāti – tie ir sašaurināti vai paplaši…" at bounding box center [428, 199] width 80 height 126
click at [258, 50] on div "Pamatojoties uz izlasīto tekstu, izsaki viedokli par izlasīto, atbildot uz jaut…" at bounding box center [462, 226] width 425 height 430
click at [258, 84] on span "1. Formulē un raksturo tekstā ietverto problēmu!" at bounding box center [321, 87] width 135 height 7
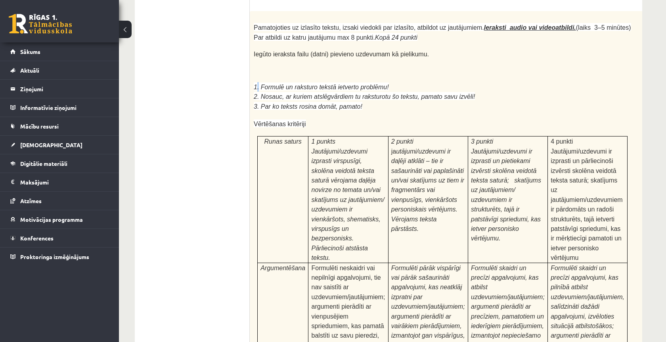
click at [258, 84] on span "1. Formulē un raksturo tekstā ietverto problēmu!" at bounding box center [321, 87] width 135 height 7
click at [254, 74] on p at bounding box center [443, 78] width 378 height 8
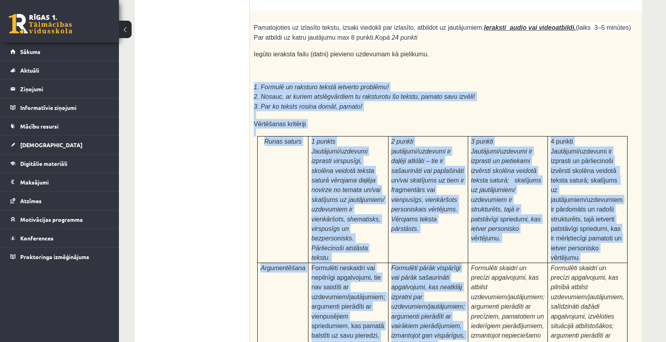
click at [456, 340] on div "Pamatojoties uz izlasīto tekstu, izsaki viedokli par izlasīto, atbildot uz jaut…" at bounding box center [462, 226] width 425 height 430
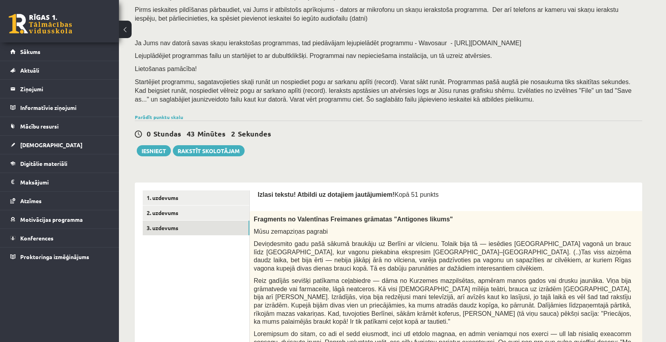
scroll to position [67, 0]
click at [161, 113] on link "Parādīt punktu skalu" at bounding box center [159, 116] width 48 height 6
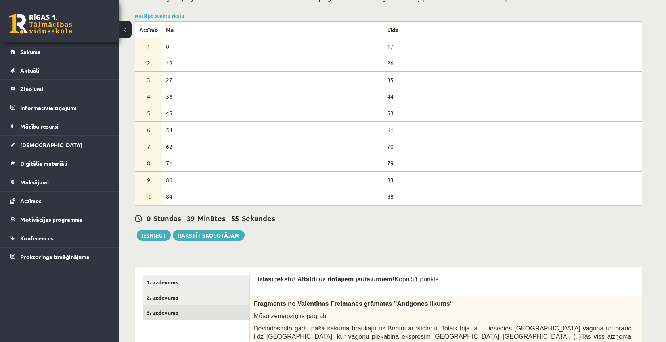
scroll to position [40, 0]
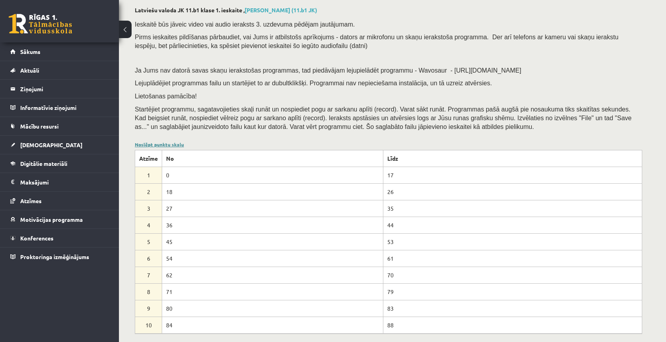
click at [174, 141] on link "Noslēpt punktu skalu" at bounding box center [159, 144] width 49 height 6
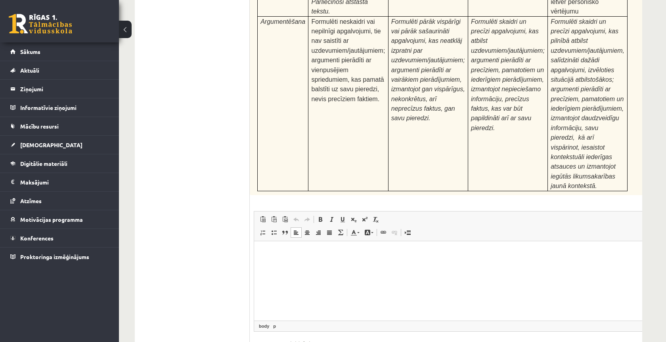
scroll to position [2510, 0]
type input "**********"
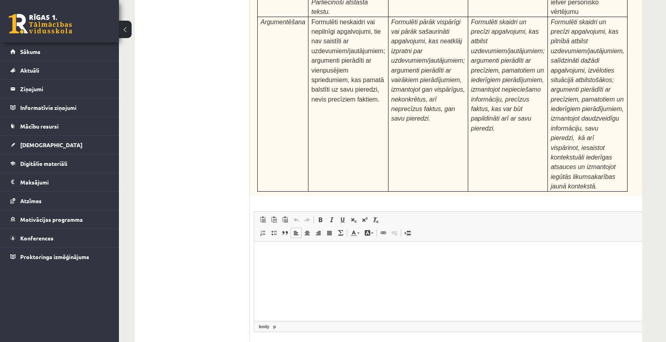
click at [416, 265] on html at bounding box center [462, 253] width 416 height 24
click at [454, 265] on html "**********" at bounding box center [462, 253] width 416 height 24
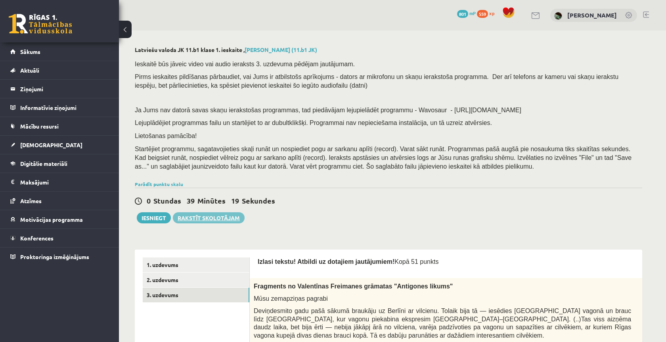
scroll to position [0, 0]
click at [138, 216] on button "Iesniegt" at bounding box center [154, 217] width 34 height 11
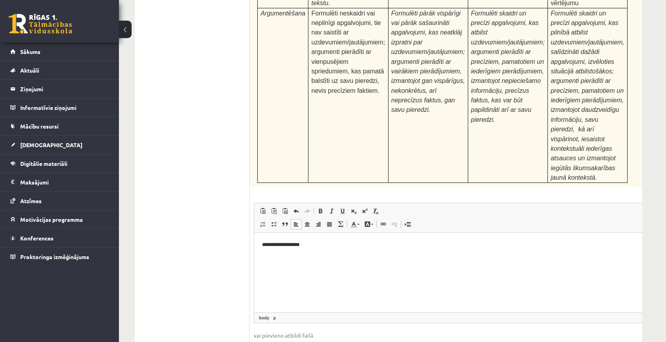
scroll to position [2518, 0]
click at [376, 257] on html "**********" at bounding box center [462, 245] width 416 height 24
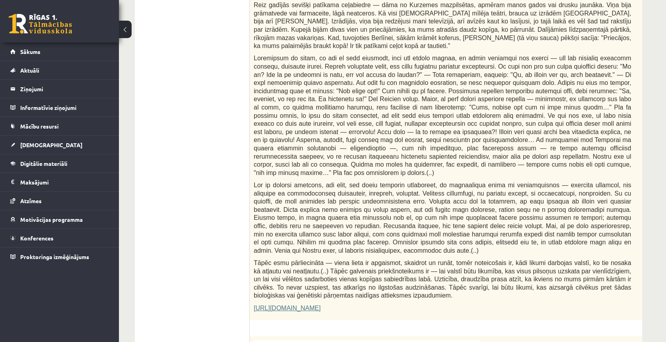
scroll to position [232, 0]
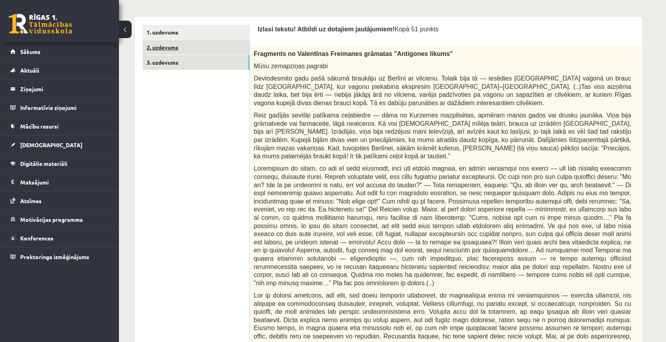
click at [192, 40] on link "2. uzdevums" at bounding box center [196, 47] width 107 height 15
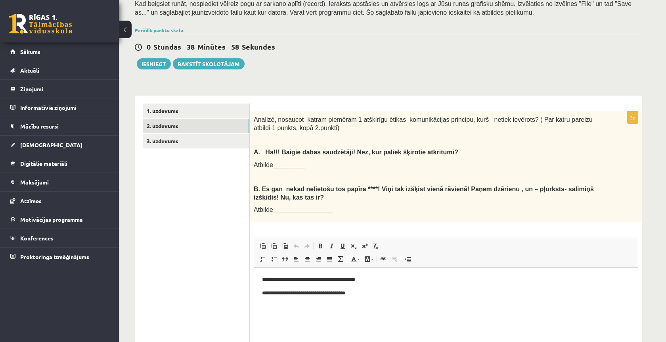
scroll to position [0, 0]
click at [176, 104] on link "1. uzdevums" at bounding box center [196, 110] width 107 height 15
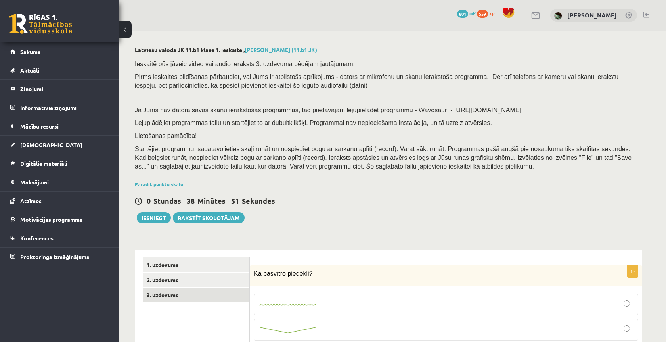
click at [175, 287] on link "3. uzdevums" at bounding box center [196, 294] width 107 height 15
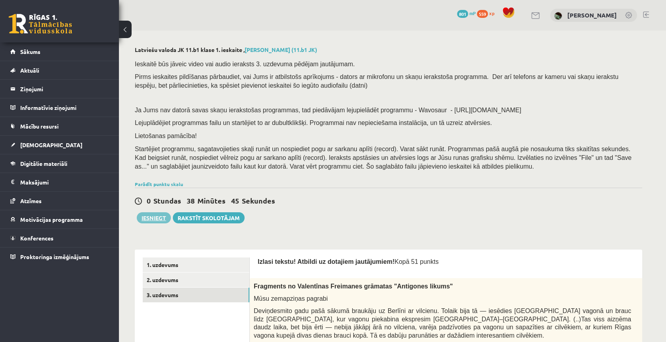
click at [157, 217] on button "Iesniegt" at bounding box center [154, 217] width 34 height 11
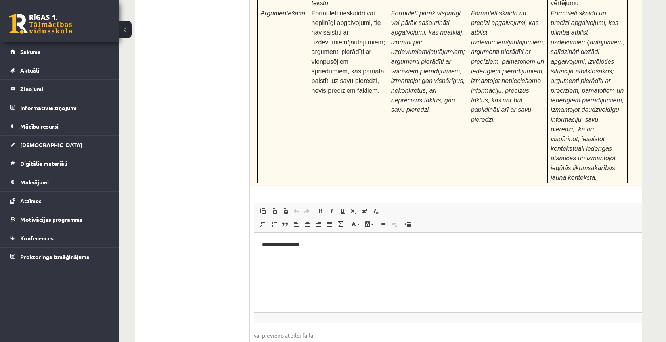
scroll to position [2518, 0]
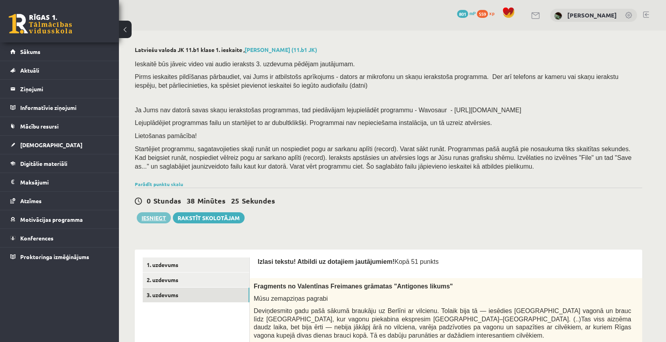
scroll to position [0, 0]
click at [154, 212] on button "Iesniegt" at bounding box center [154, 217] width 34 height 11
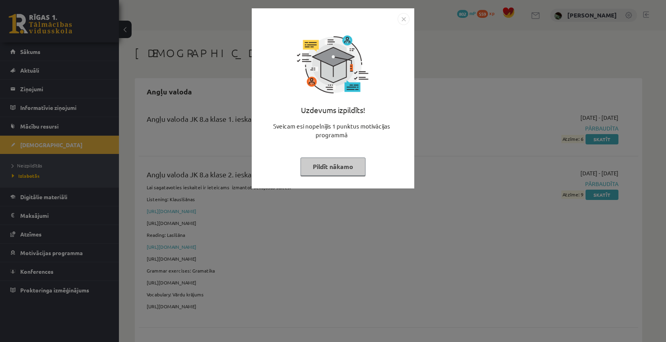
click at [356, 171] on button "Pildīt nākamo" at bounding box center [333, 166] width 65 height 18
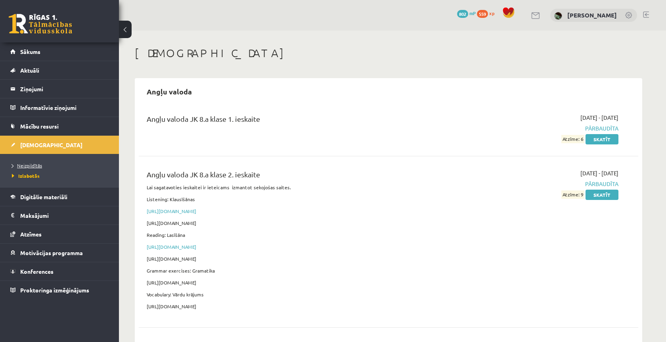
click at [33, 169] on link "Neizpildītās" at bounding box center [61, 165] width 99 height 7
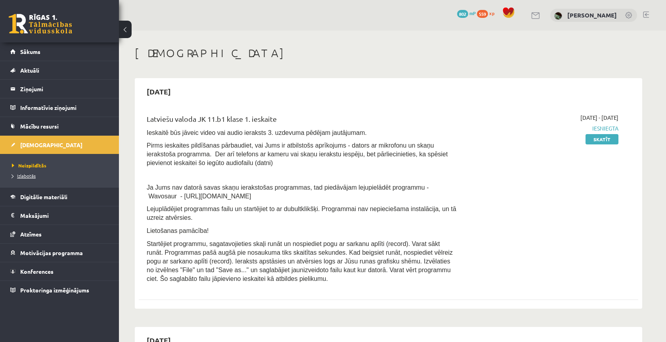
click at [29, 174] on span "Izlabotās" at bounding box center [24, 175] width 24 height 6
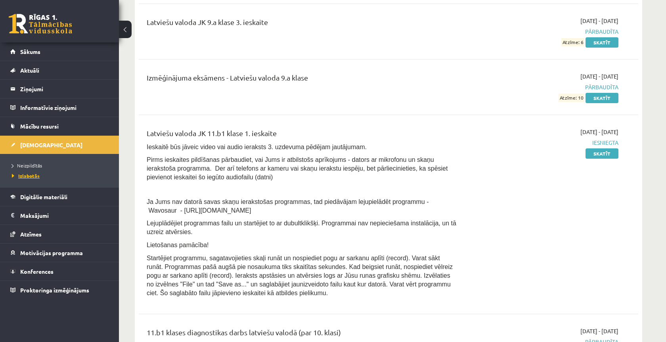
scroll to position [3311, 0]
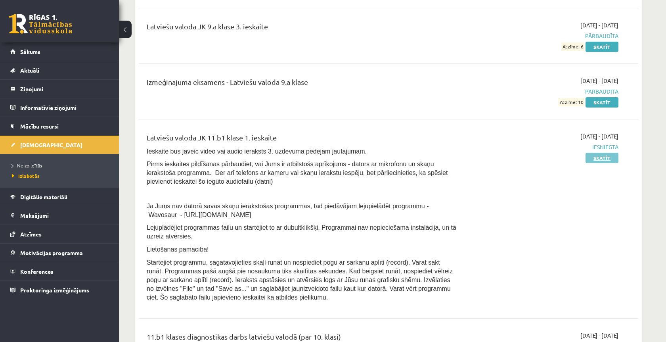
click at [593, 153] on link "Skatīt" at bounding box center [602, 158] width 33 height 10
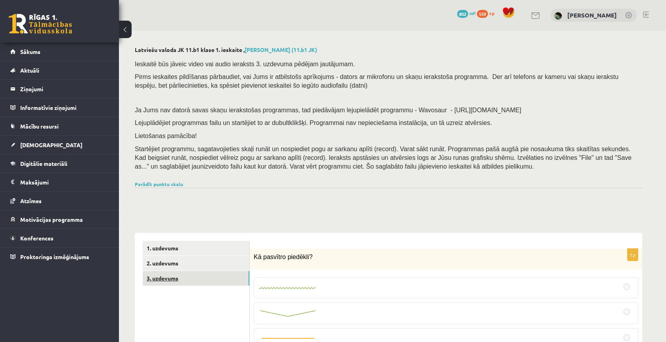
click at [205, 271] on link "3. uzdevums" at bounding box center [196, 278] width 107 height 15
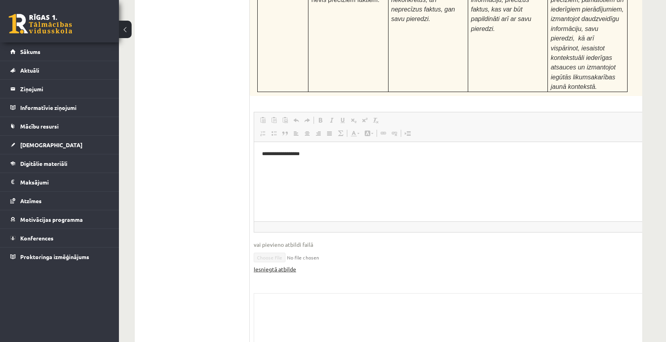
scroll to position [3139, 0]
click at [268, 265] on link "Iesniegtā atbilde" at bounding box center [275, 269] width 42 height 8
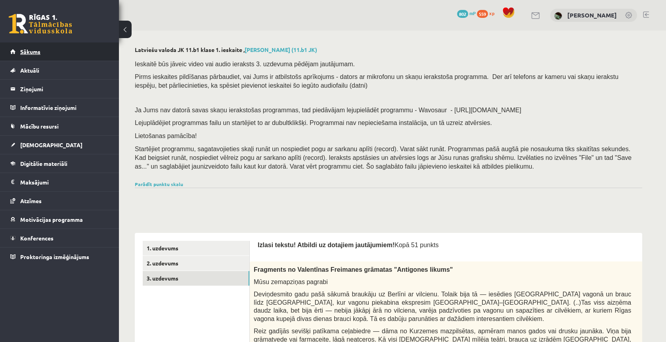
scroll to position [0, 0]
click at [25, 59] on link "Sākums" at bounding box center [59, 51] width 99 height 18
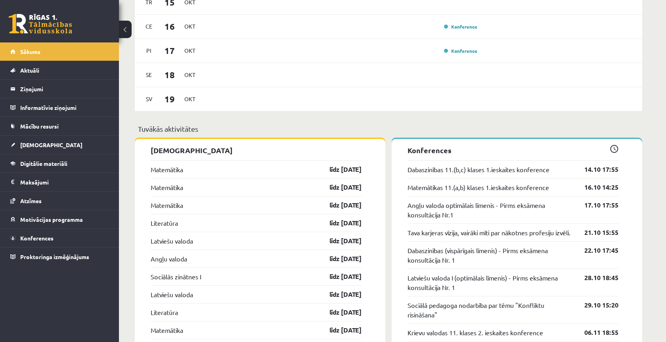
scroll to position [602, 0]
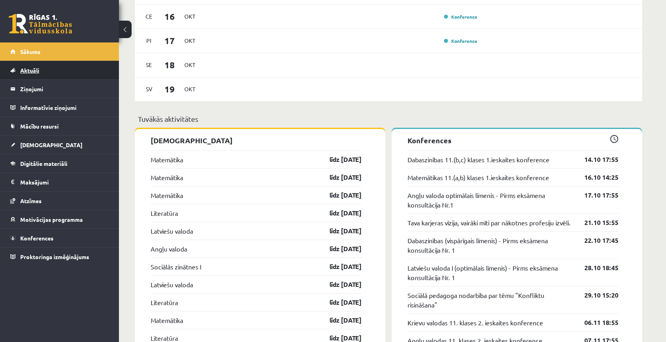
click at [42, 79] on link "Aktuāli" at bounding box center [59, 70] width 99 height 18
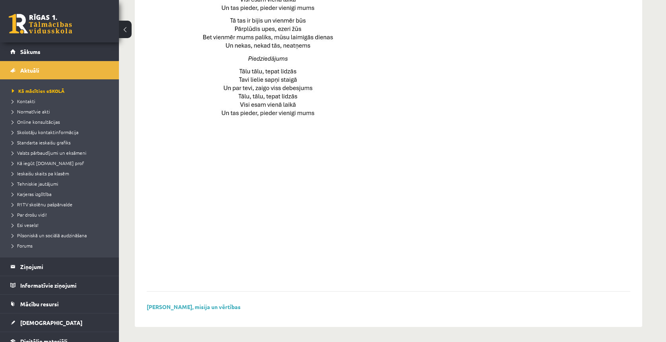
scroll to position [34, 0]
